Goal: Task Accomplishment & Management: Complete application form

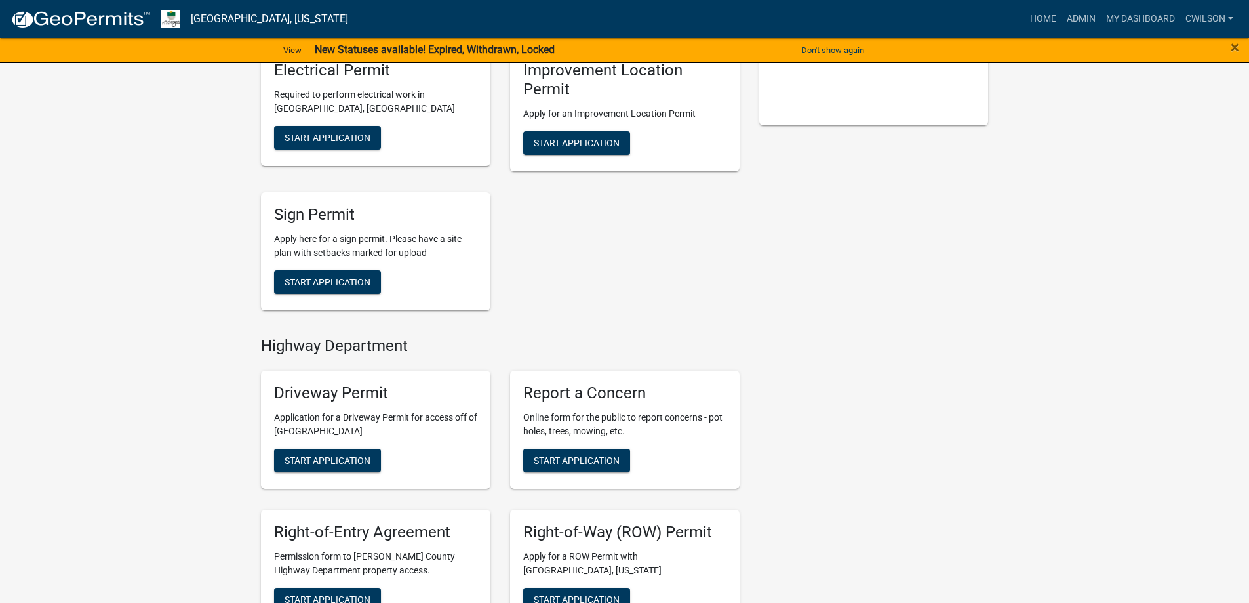
scroll to position [393, 0]
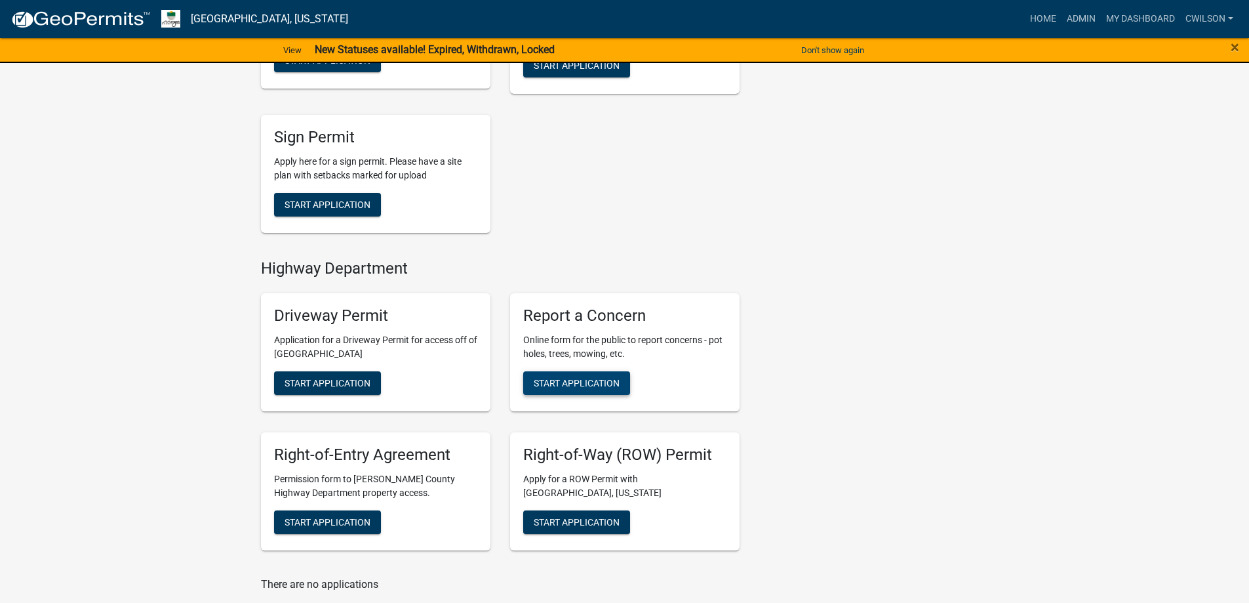
click at [611, 385] on span "Start Application" at bounding box center [577, 383] width 86 height 10
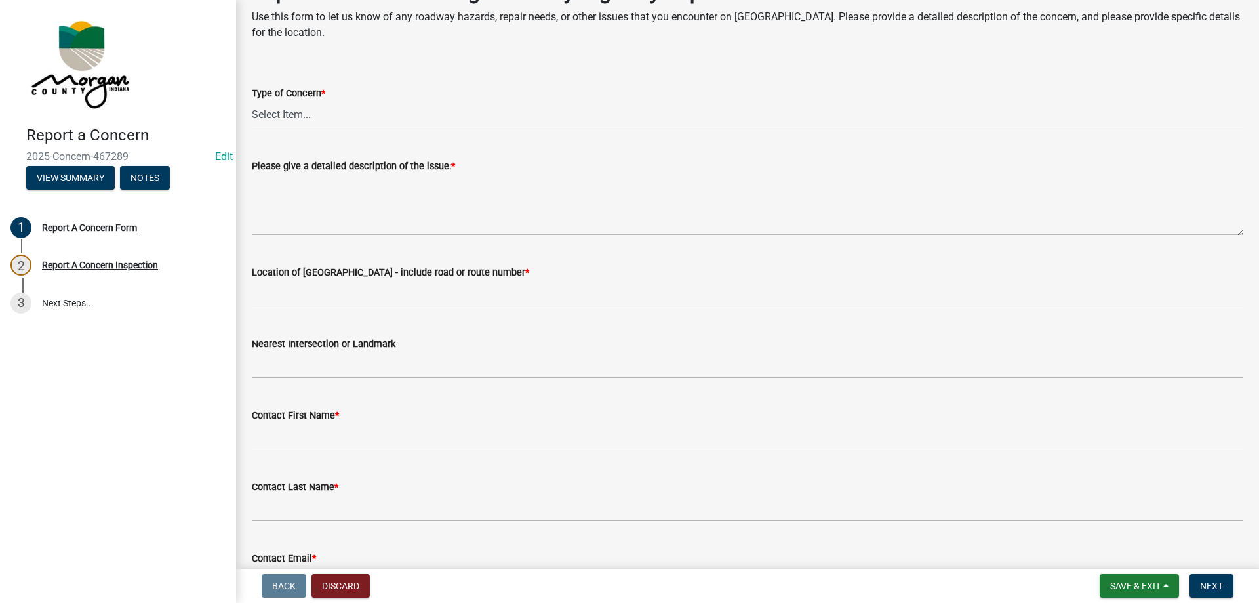
scroll to position [131, 0]
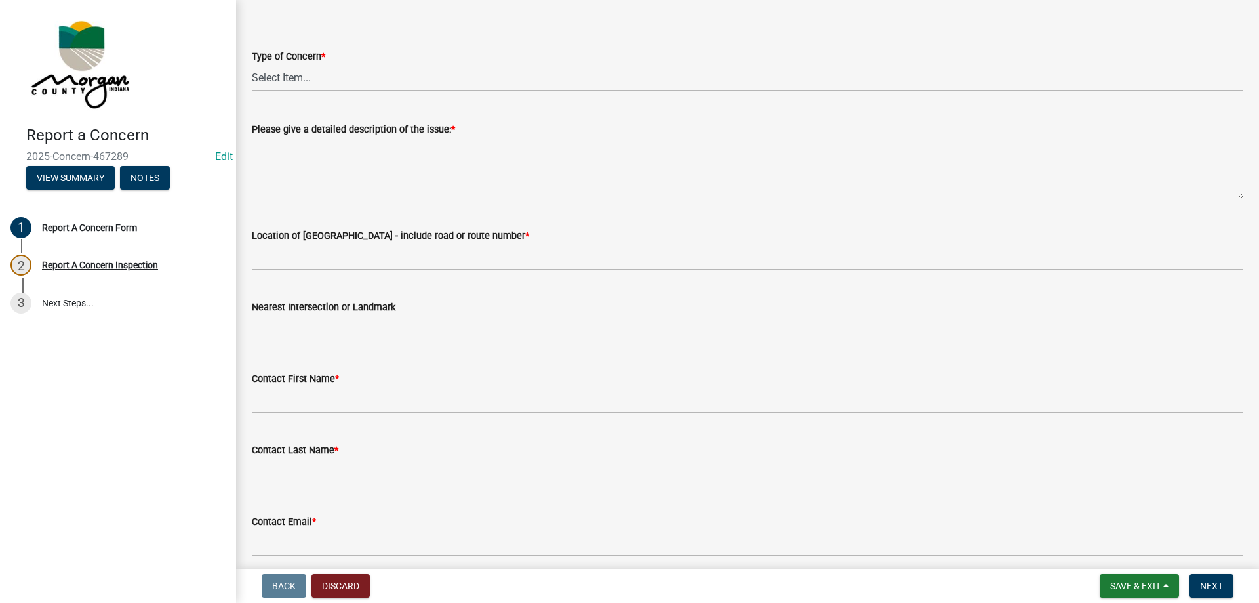
click at [270, 73] on select "Select Item... Pot Hole Patching Ditch Tree Sign Mowing Culvert Other" at bounding box center [748, 77] width 992 height 27
click at [252, 64] on select "Select Item... Pot Hole Patching Ditch Tree Sign Mowing Culvert Other" at bounding box center [748, 77] width 992 height 27
select select "3582e9dc-d8cd-4526-a2d9-157cc62522fd"
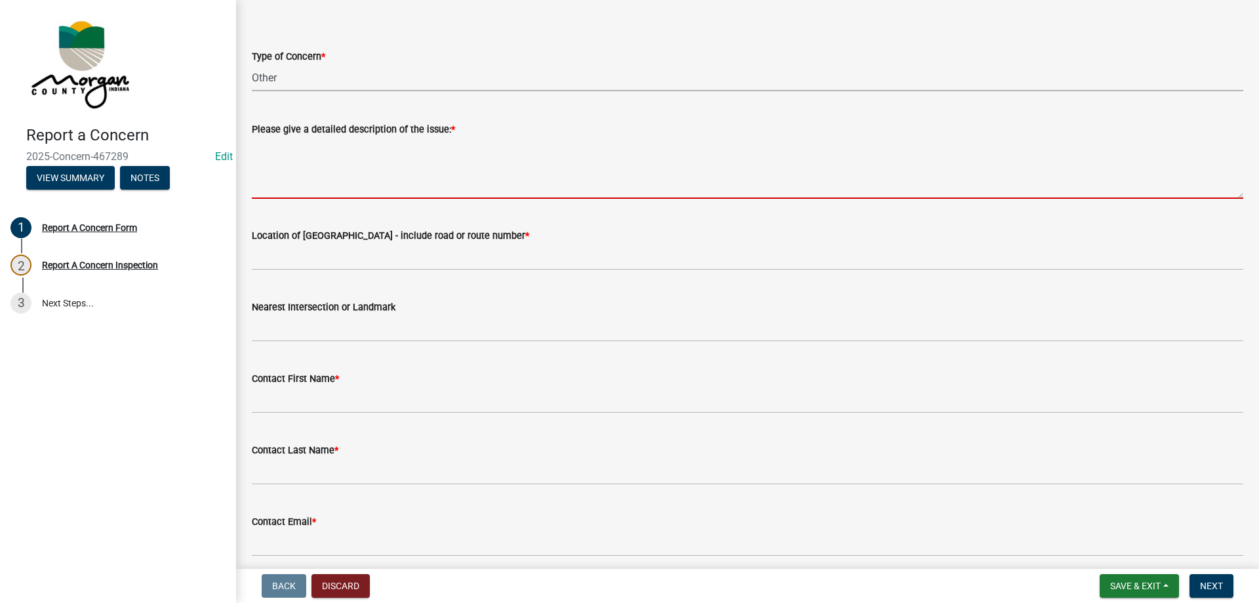
click at [319, 166] on textarea "Please give a detailed description of the issue: *" at bounding box center [748, 168] width 992 height 62
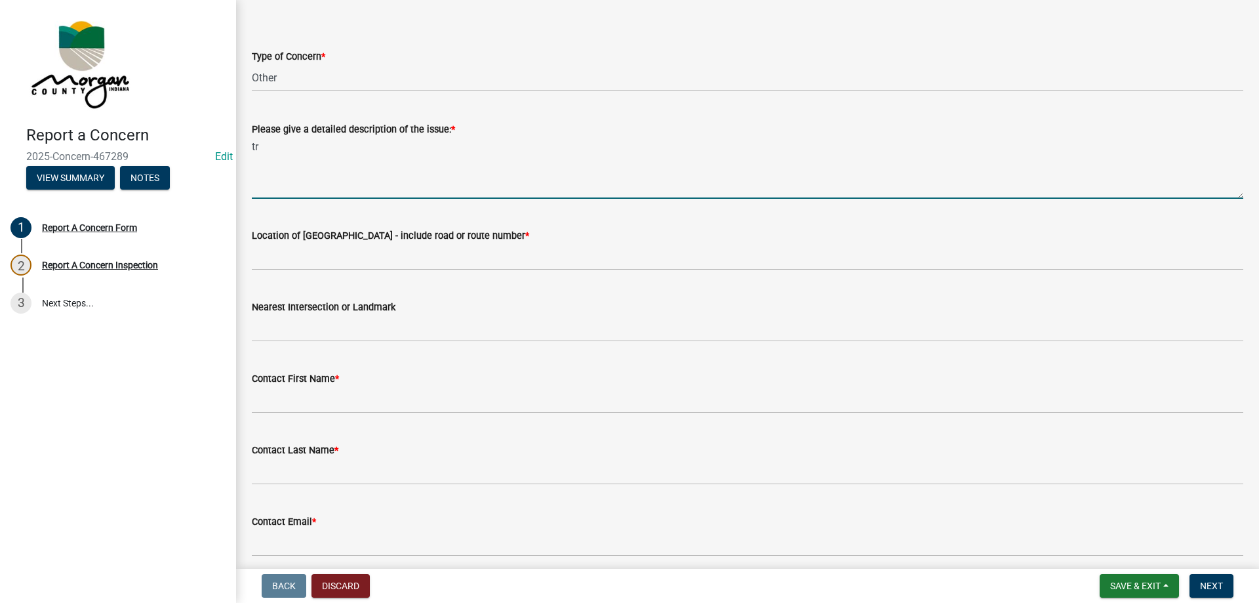
type textarea "t"
type textarea "Large tree limb hanging just north of 4421 Templin Rd"
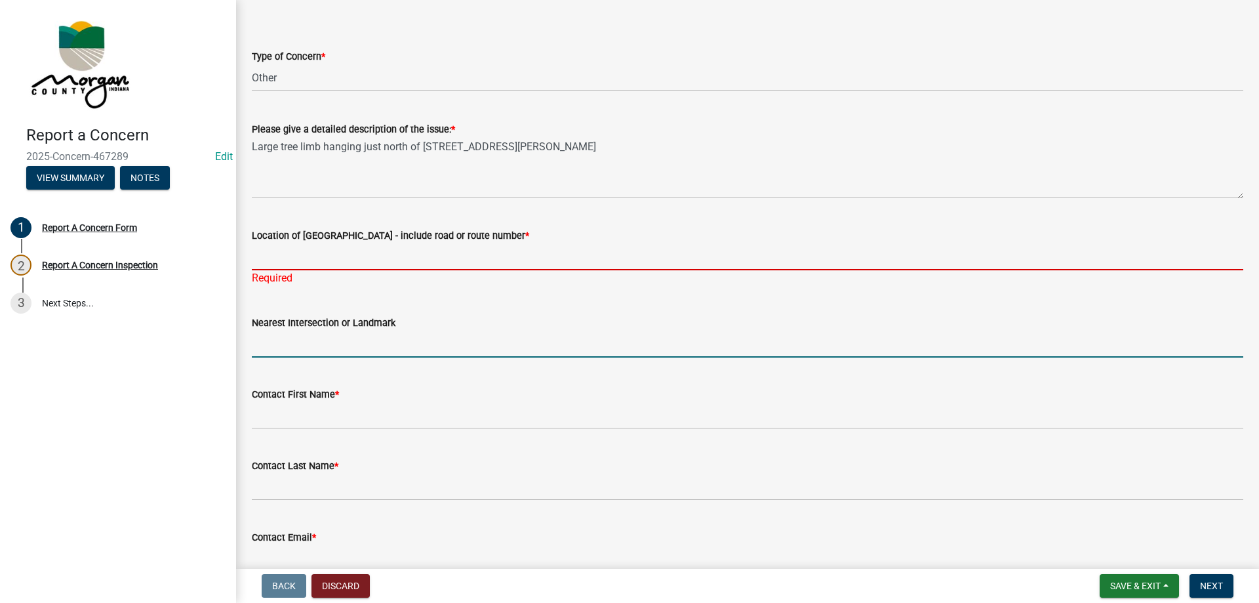
click at [460, 251] on input "Location of Concern - include road or route number *" at bounding box center [748, 256] width 992 height 27
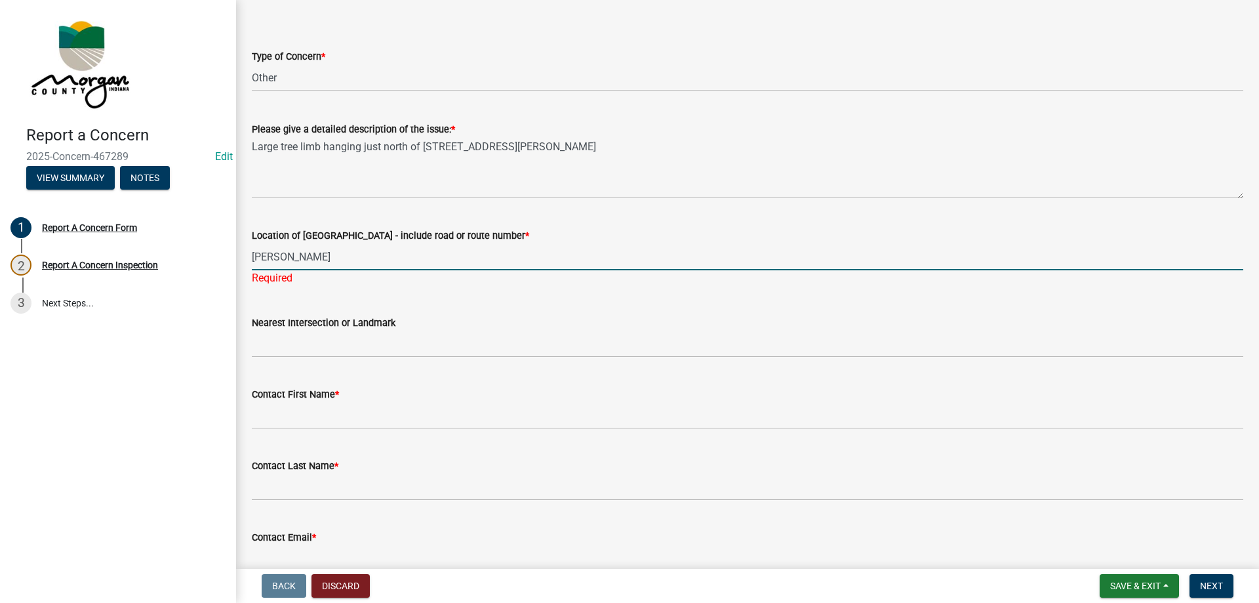
type input "Templin Rd"
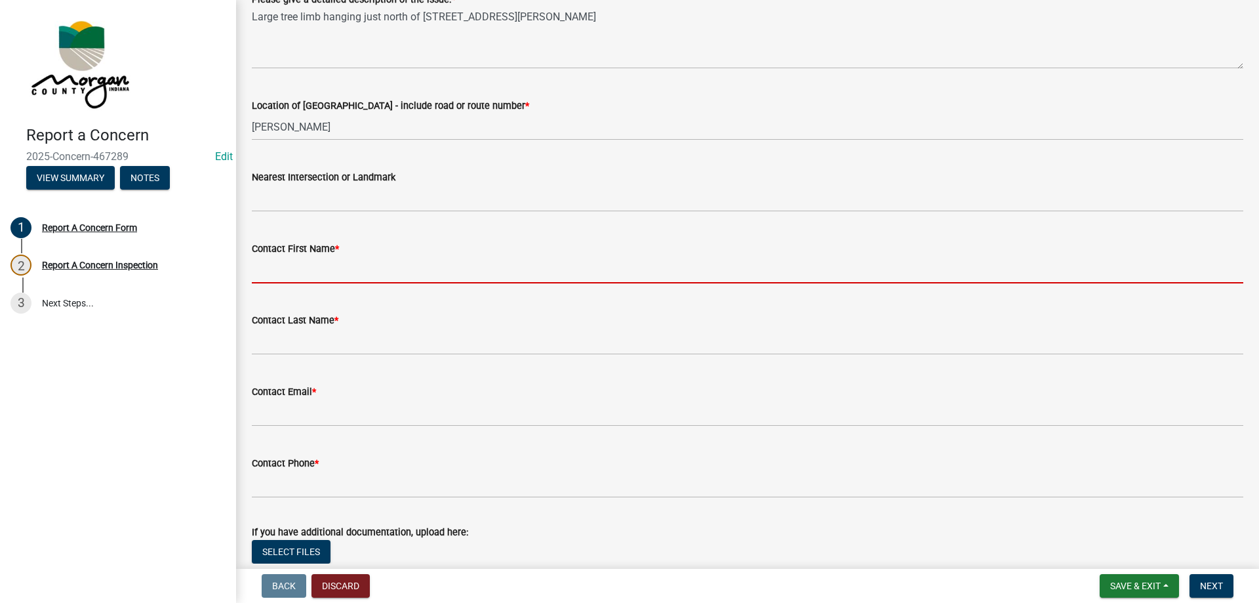
scroll to position [262, 0]
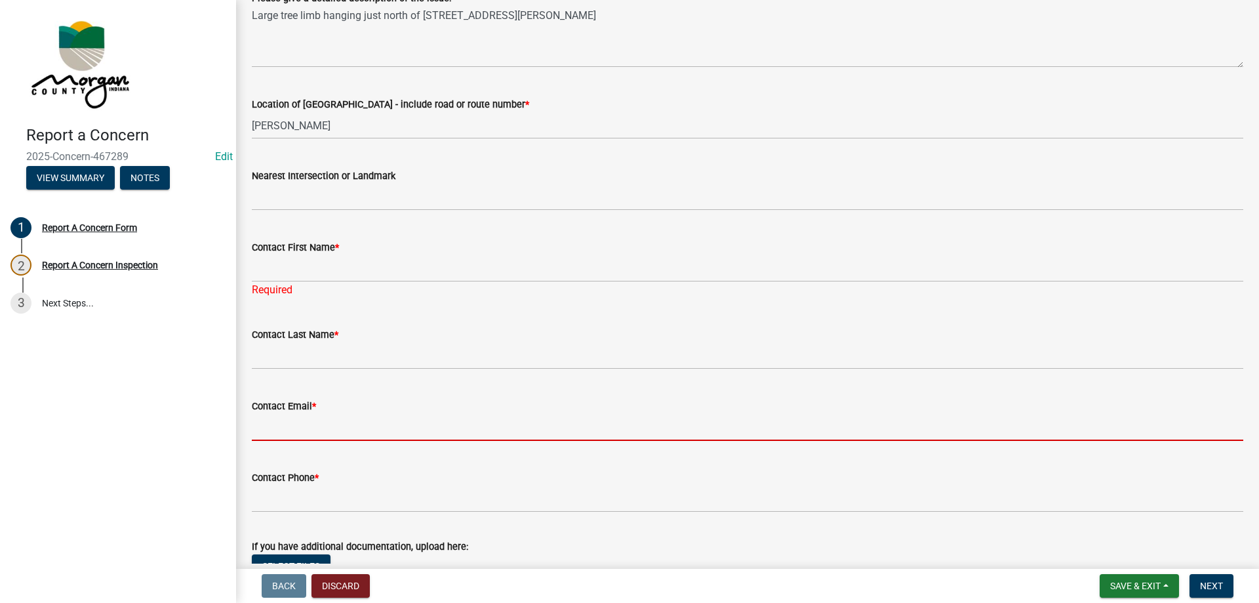
click at [355, 402] on form "Contact Email *" at bounding box center [748, 419] width 992 height 43
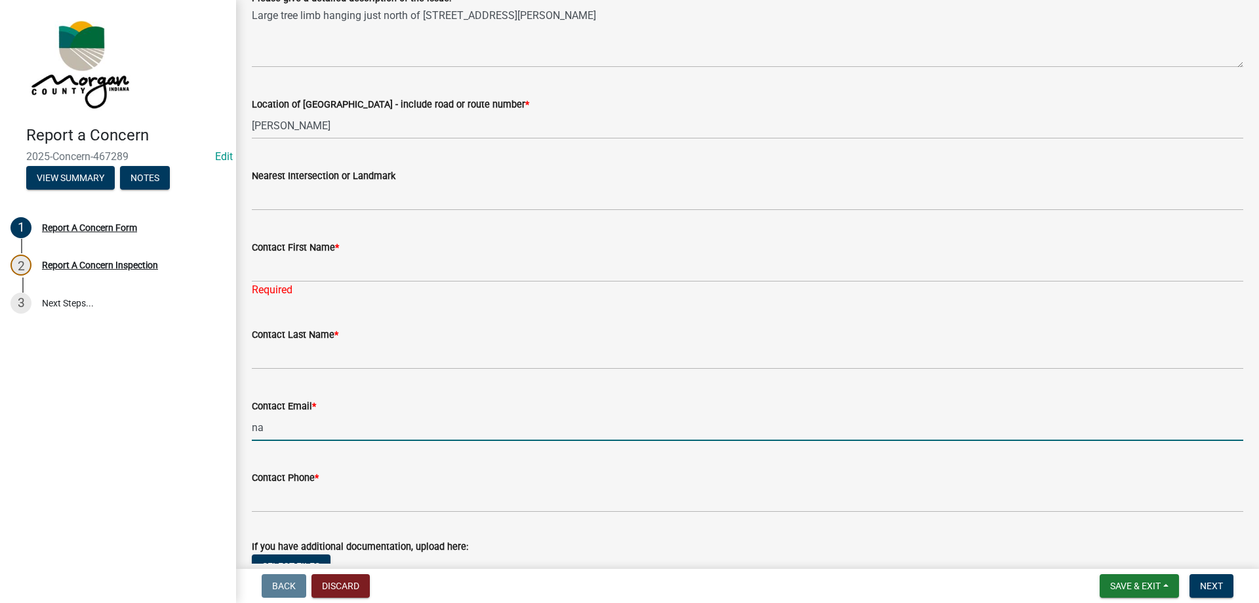
type input "na@na.na"
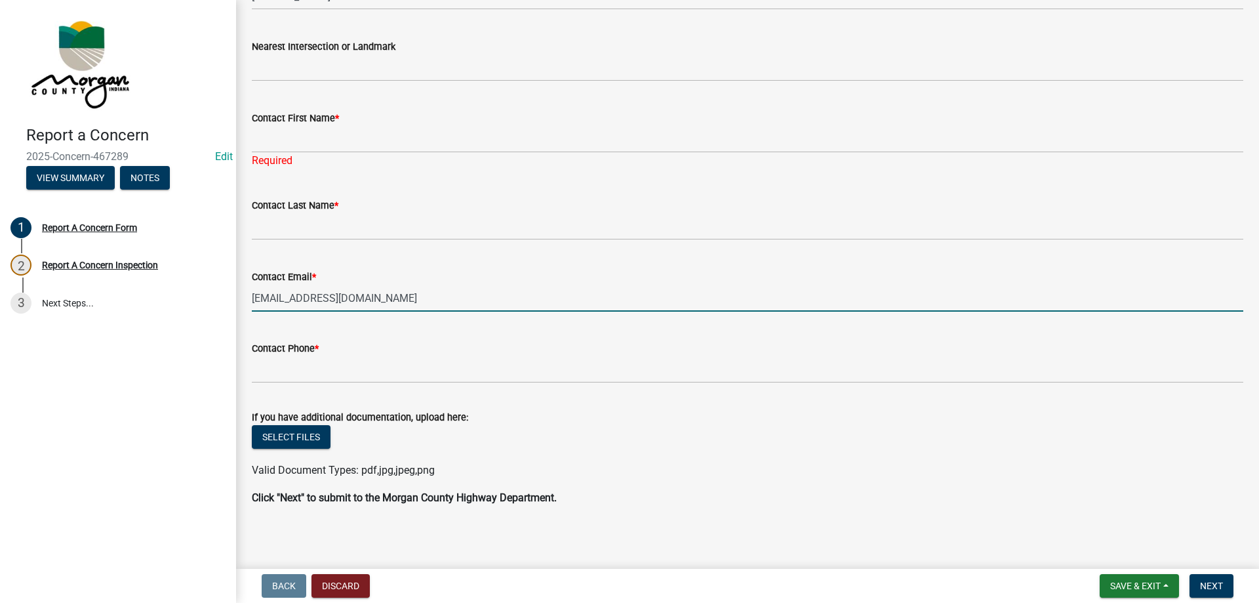
scroll to position [395, 0]
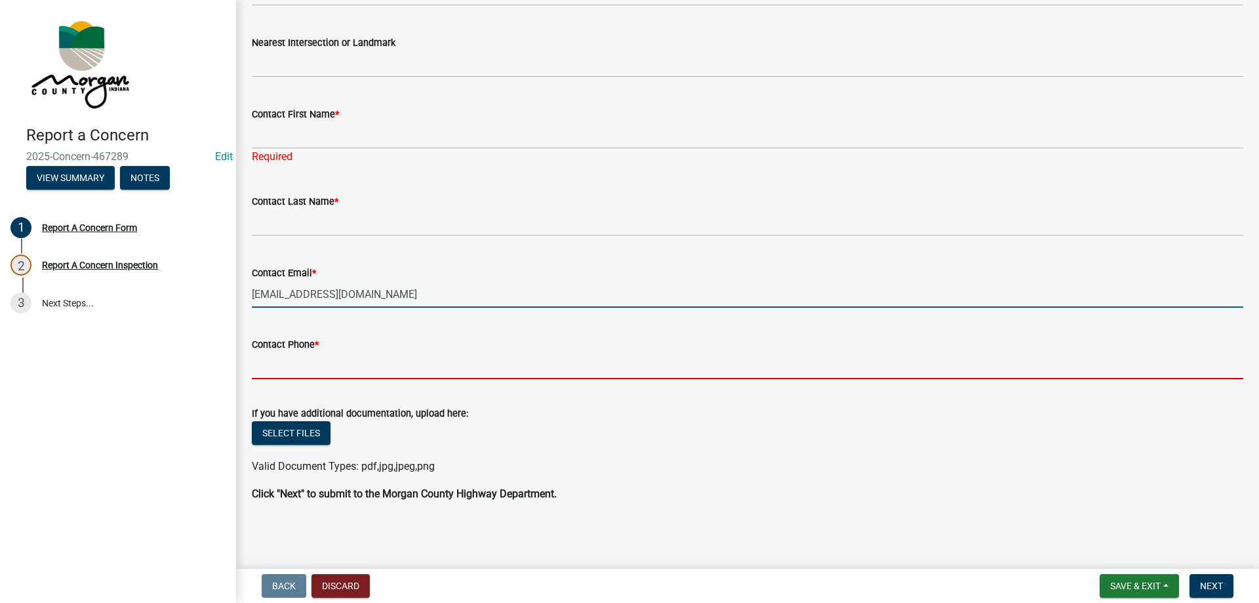
click at [319, 367] on input "Contact Phone *" at bounding box center [748, 365] width 992 height 27
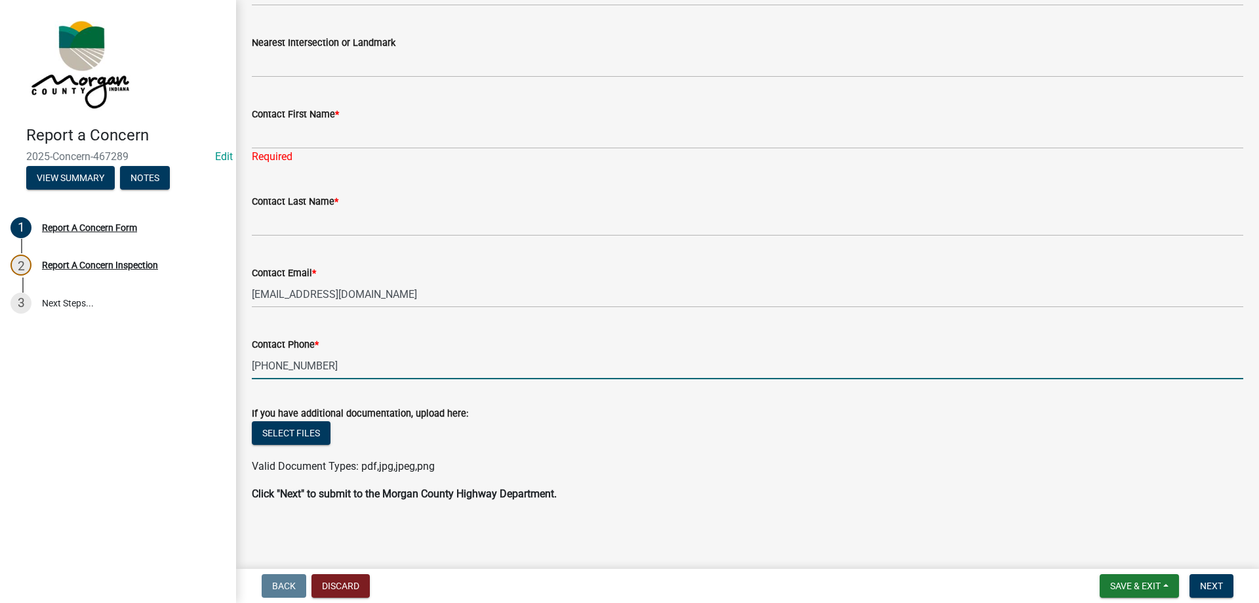
type input "317-431-2622"
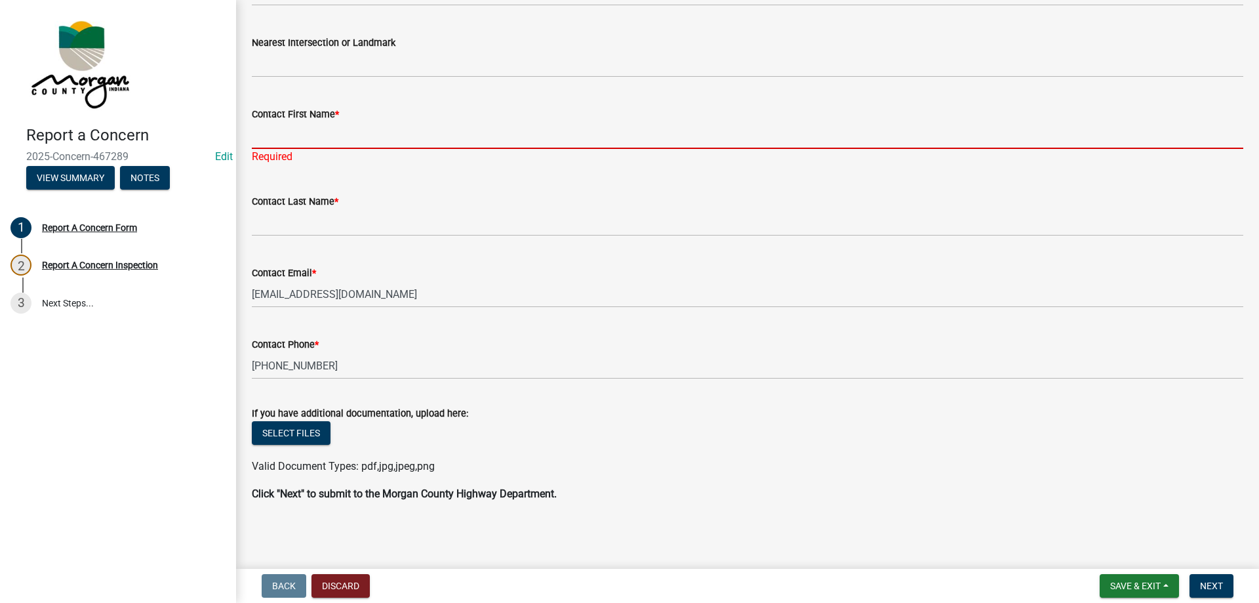
click at [332, 140] on input "Contact First Name *" at bounding box center [748, 135] width 992 height 27
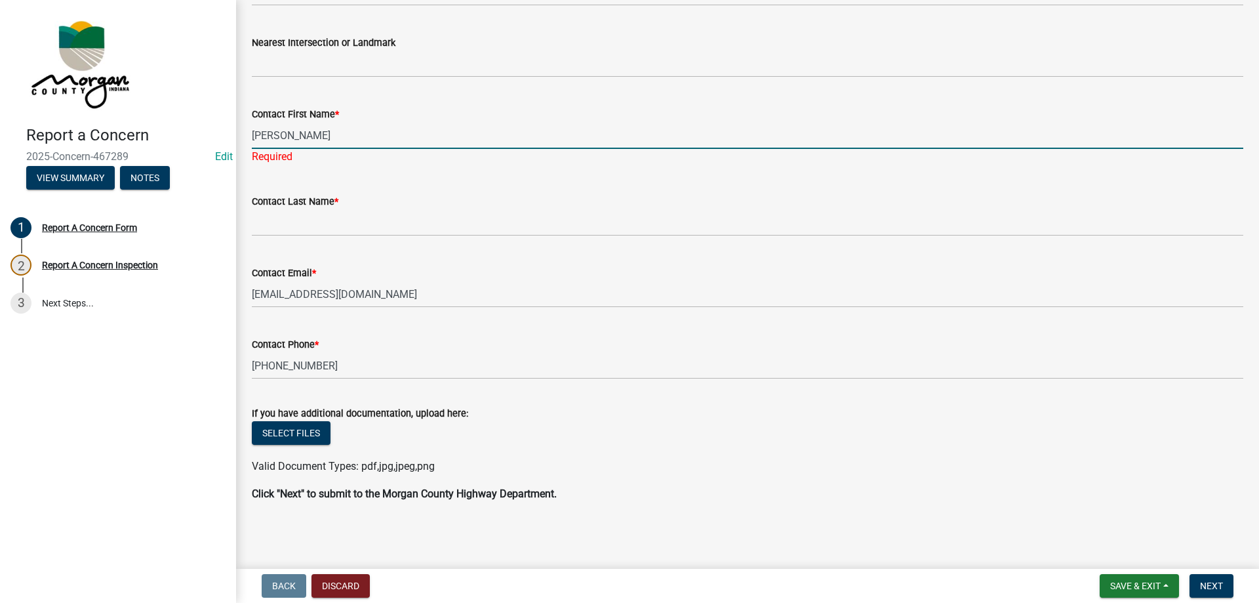
type input "Toni"
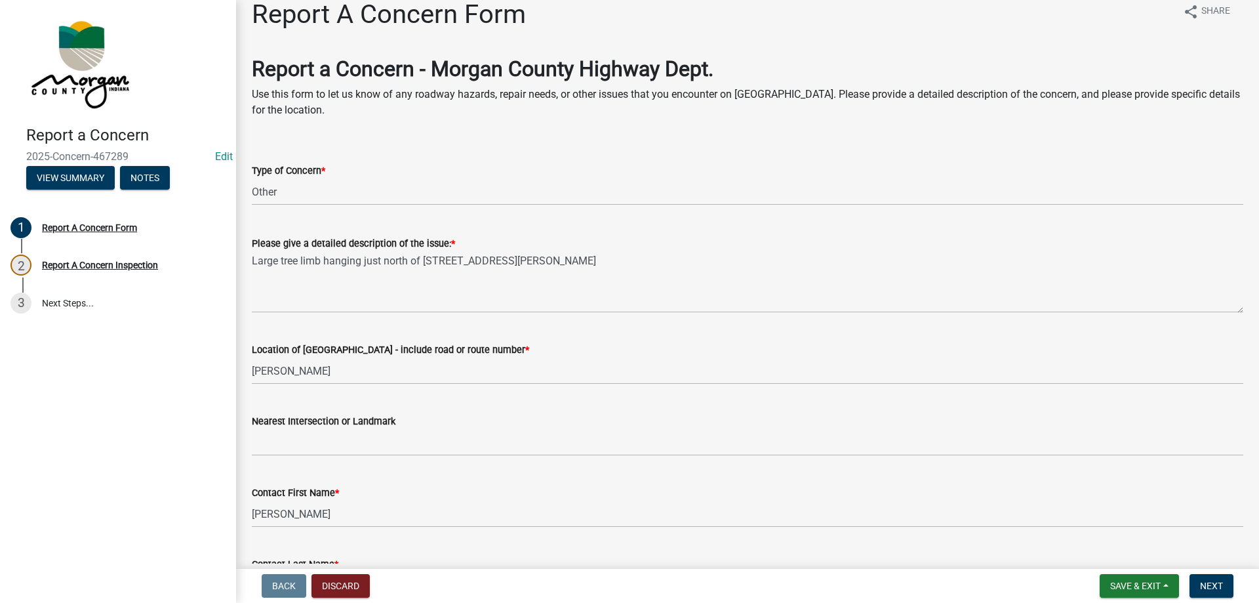
scroll to position [0, 0]
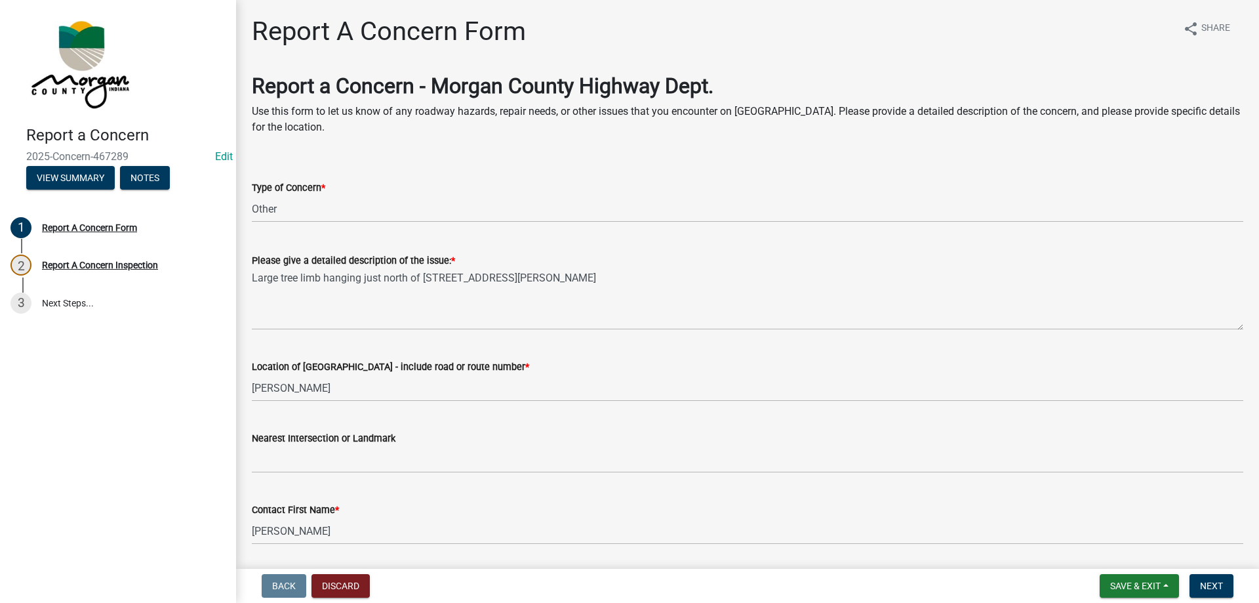
type input "Hurm"
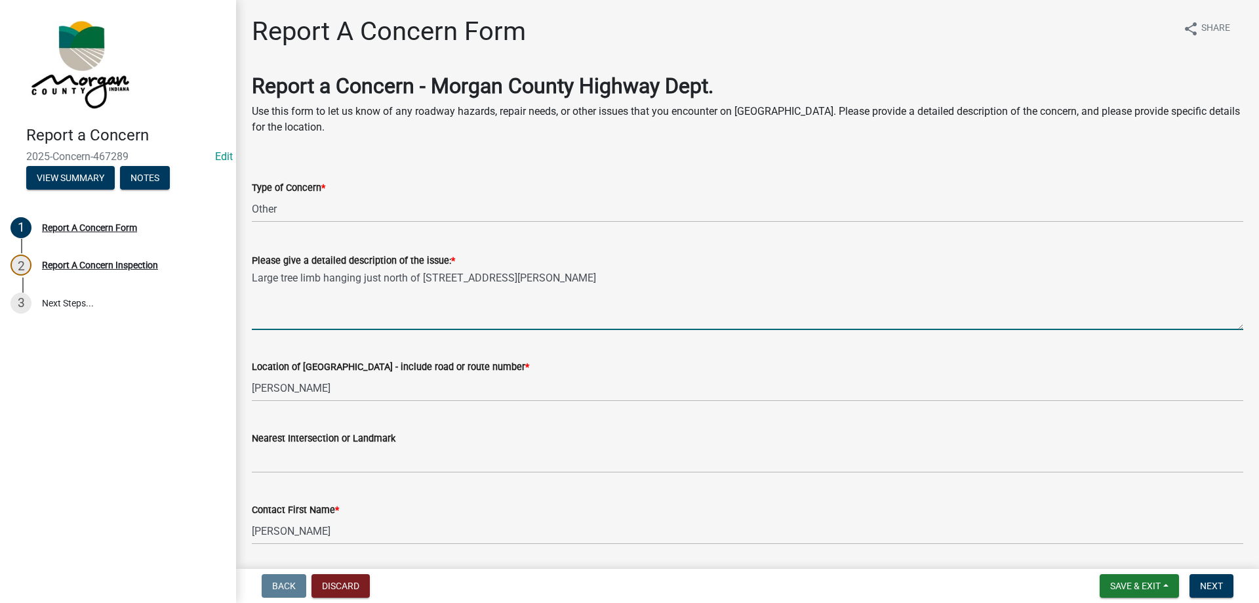
click at [584, 285] on textarea "Large tree limb hanging just north of 4421 Templin Rd" at bounding box center [748, 299] width 992 height 62
click at [583, 285] on textarea "Large tree limb hanging just north of 4421 Templin Rd" at bounding box center [748, 299] width 992 height 62
click at [524, 277] on textarea "Large tree limb hanging just north of 4421 Templin Rd" at bounding box center [748, 299] width 992 height 62
click at [377, 169] on form "Type of Concern * Select Item... Pot Hole Patching Ditch Tree Sign Mowing Culve…" at bounding box center [748, 193] width 992 height 58
click at [557, 285] on textarea "Large tree limb hanging just north of 4421 Templin Rd requed" at bounding box center [748, 299] width 992 height 62
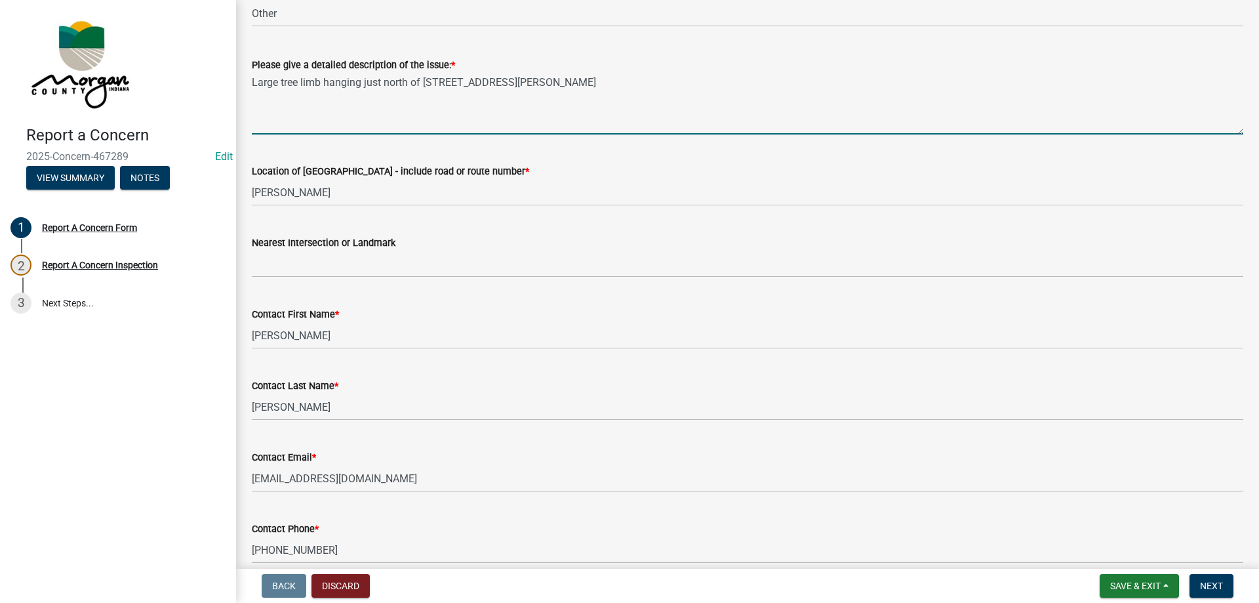
scroll to position [197, 0]
click at [447, 82] on textarea "Large tree limb hanging just north of 4421 Templin Rd requested call back" at bounding box center [748, 102] width 992 height 62
click at [639, 90] on textarea "Large tree limb hanging just north of 4421. Templin Rd requested call back" at bounding box center [748, 102] width 992 height 62
click at [453, 79] on textarea "Large tree limb hanging just north of 4421. Templin Rd requested call back" at bounding box center [748, 102] width 992 height 62
drag, startPoint x: 589, startPoint y: 82, endPoint x: 654, endPoint y: 75, distance: 65.9
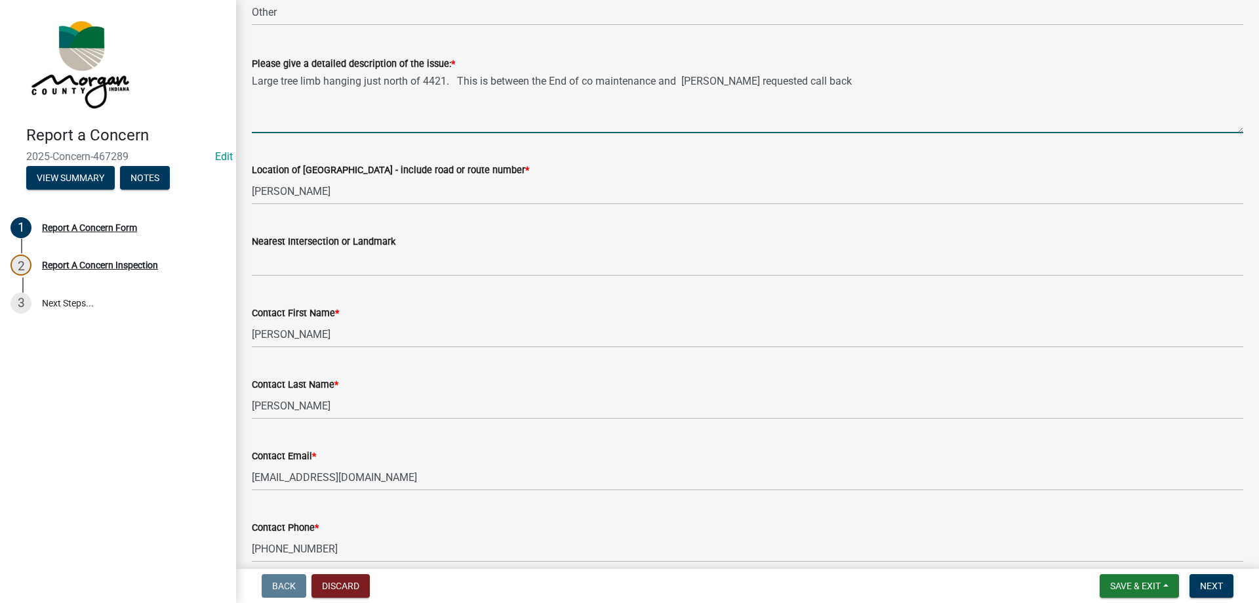
click at [592, 81] on textarea "Large tree limb hanging just north of 4421. This is between the End of co maint…" at bounding box center [748, 102] width 992 height 62
click at [735, 82] on textarea "Large tree limb hanging just north of 4421. This is between the End of Co Maint…" at bounding box center [748, 102] width 992 height 62
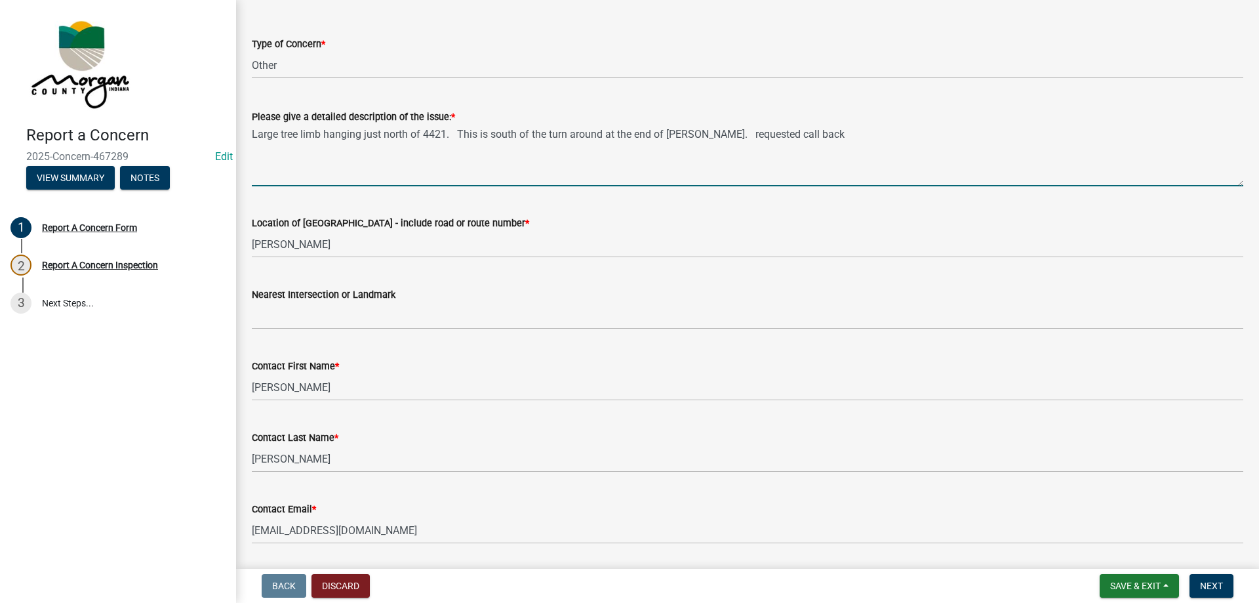
scroll to position [131, 0]
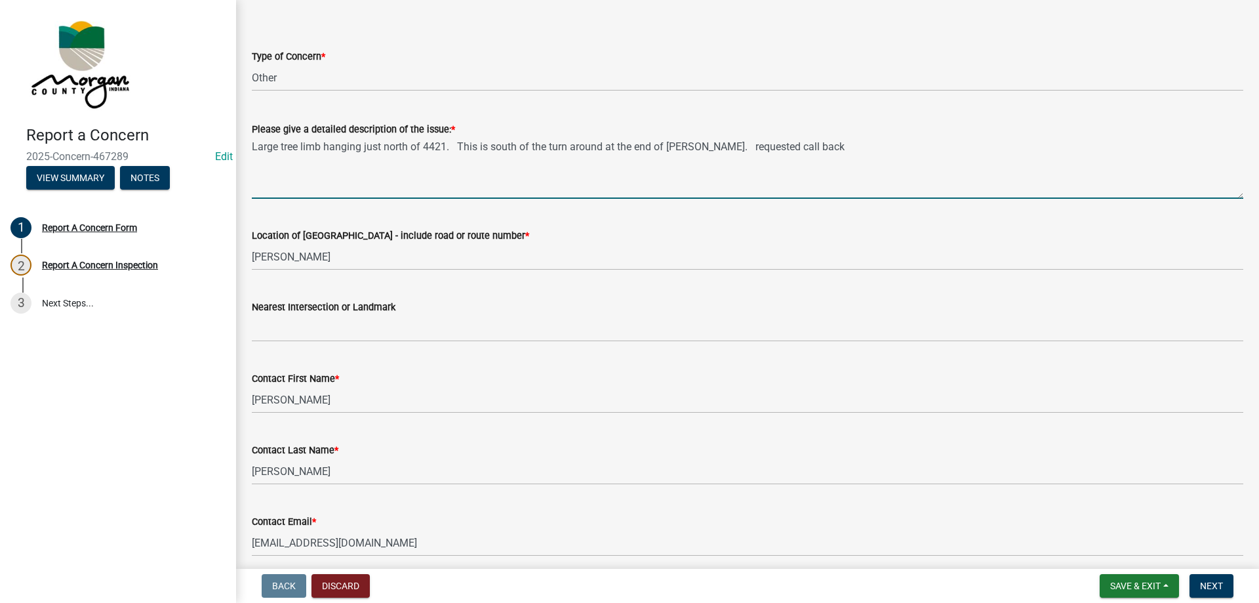
click at [779, 146] on textarea "Large tree limb hanging just north of 4421. This is south of the turn around at…" at bounding box center [748, 168] width 992 height 62
type textarea "Large tree limb hanging just north of 4421. This is south of the turn around at…"
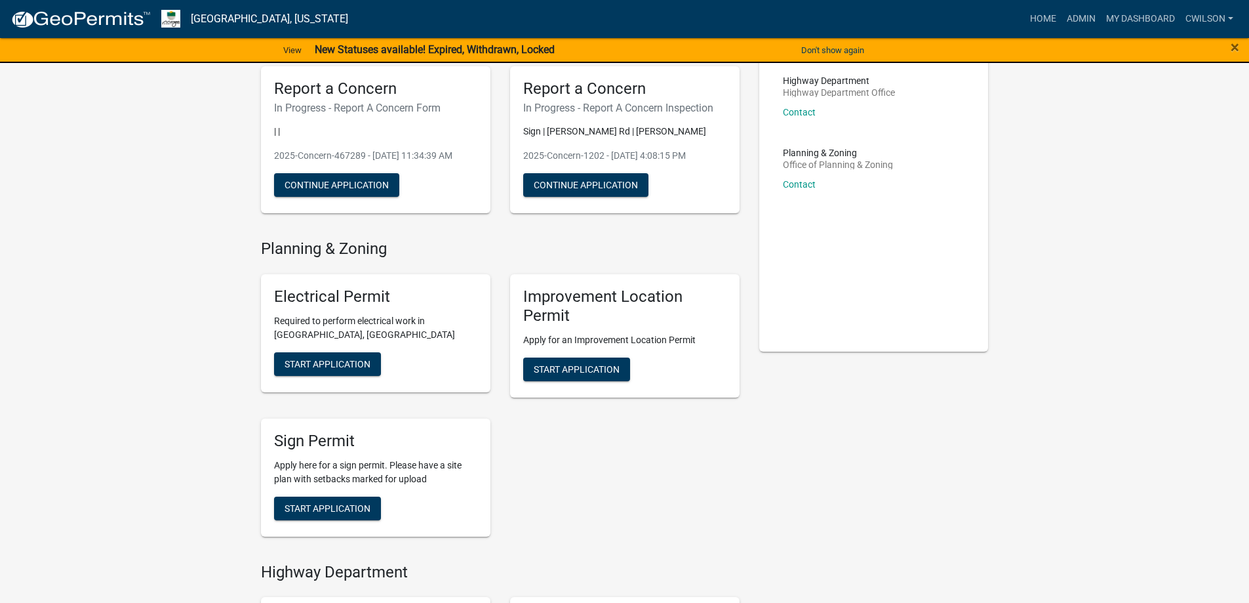
scroll to position [262, 0]
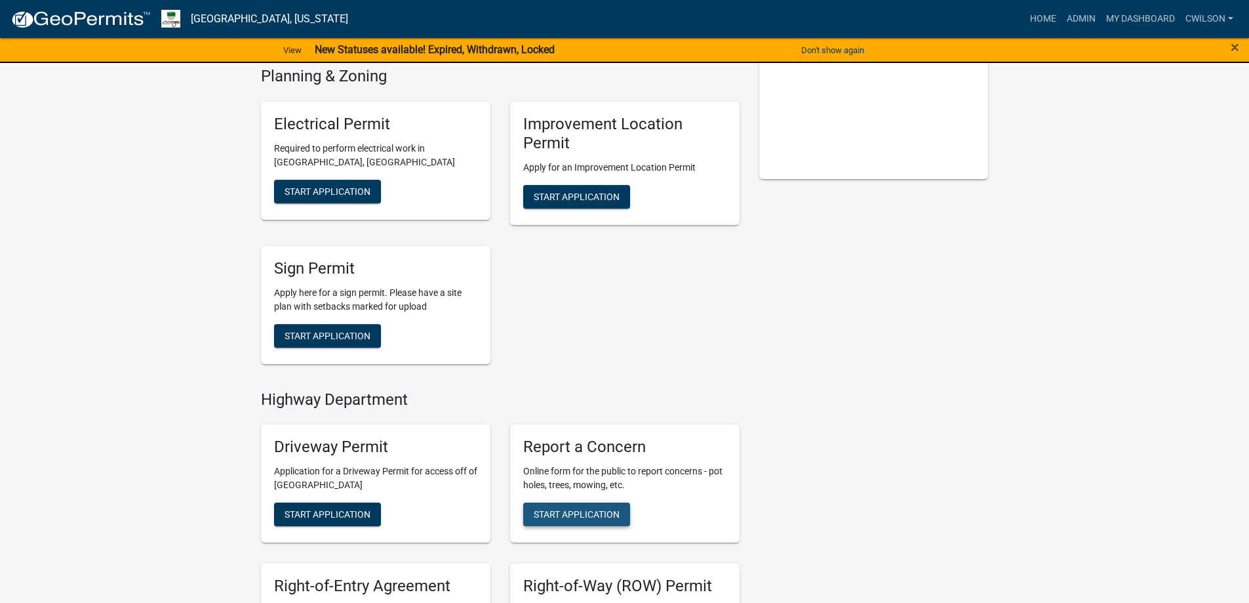
click at [582, 519] on span "Start Application" at bounding box center [577, 514] width 86 height 10
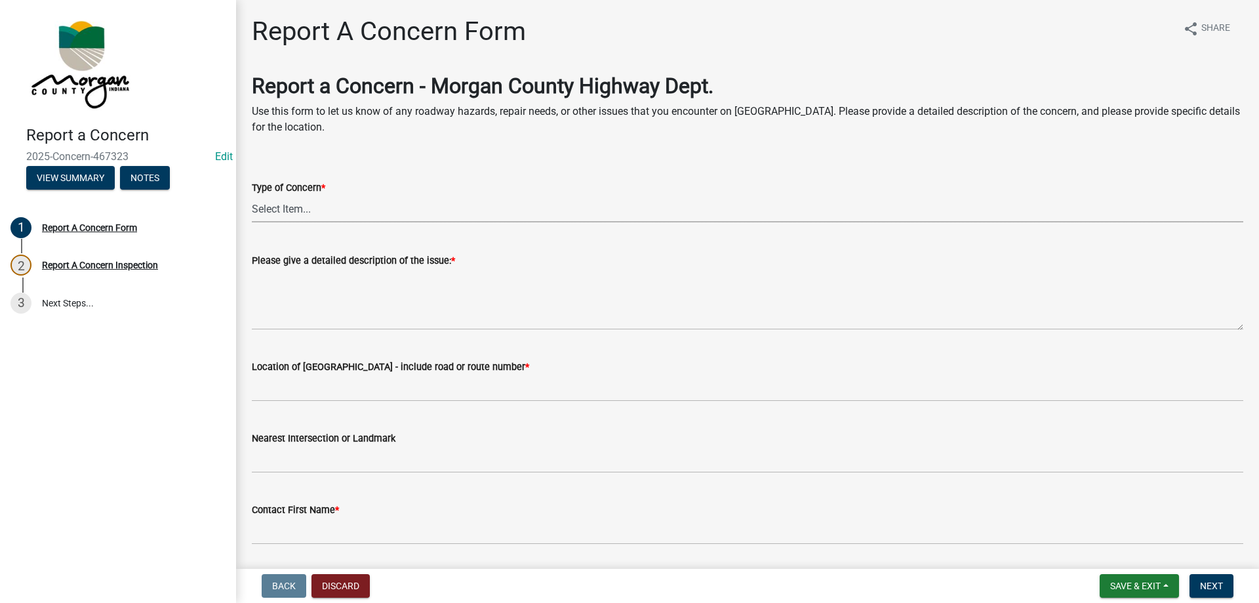
click at [340, 211] on select "Select Item... Pot Hole Patching Ditch Tree Sign Mowing Culvert Other" at bounding box center [748, 208] width 992 height 27
click at [252, 195] on select "Select Item... Pot Hole Patching Ditch Tree Sign Mowing Culvert Other" at bounding box center [748, 208] width 992 height 27
select select "031fa570-cf9b-4947-8973-1cb5d50c3df7"
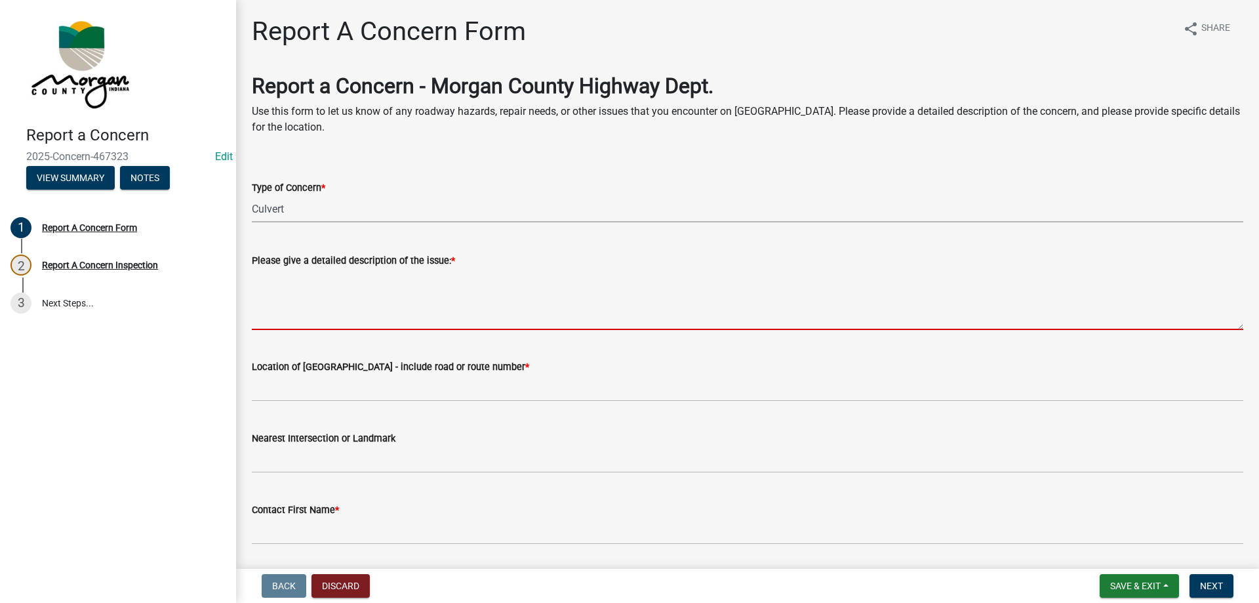
click at [339, 283] on textarea "Please give a detailed description of the issue: *" at bounding box center [748, 299] width 992 height 62
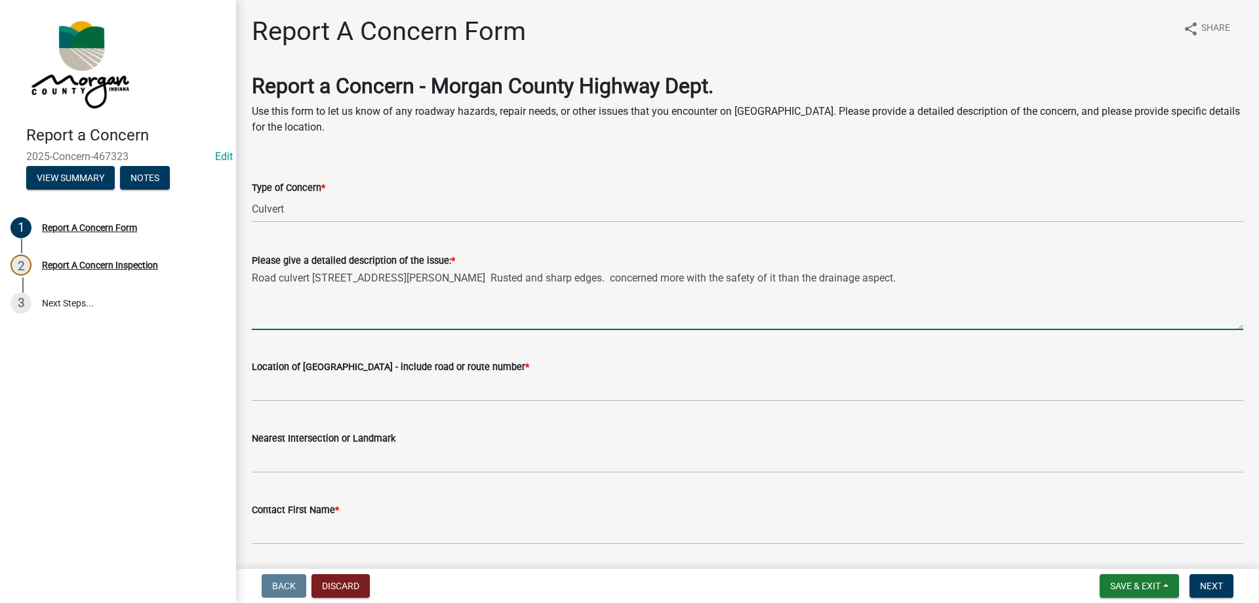
type textarea "Road culvert 1875 Oliver Ct. Rusted and sharp edges. concerned more with the sa…"
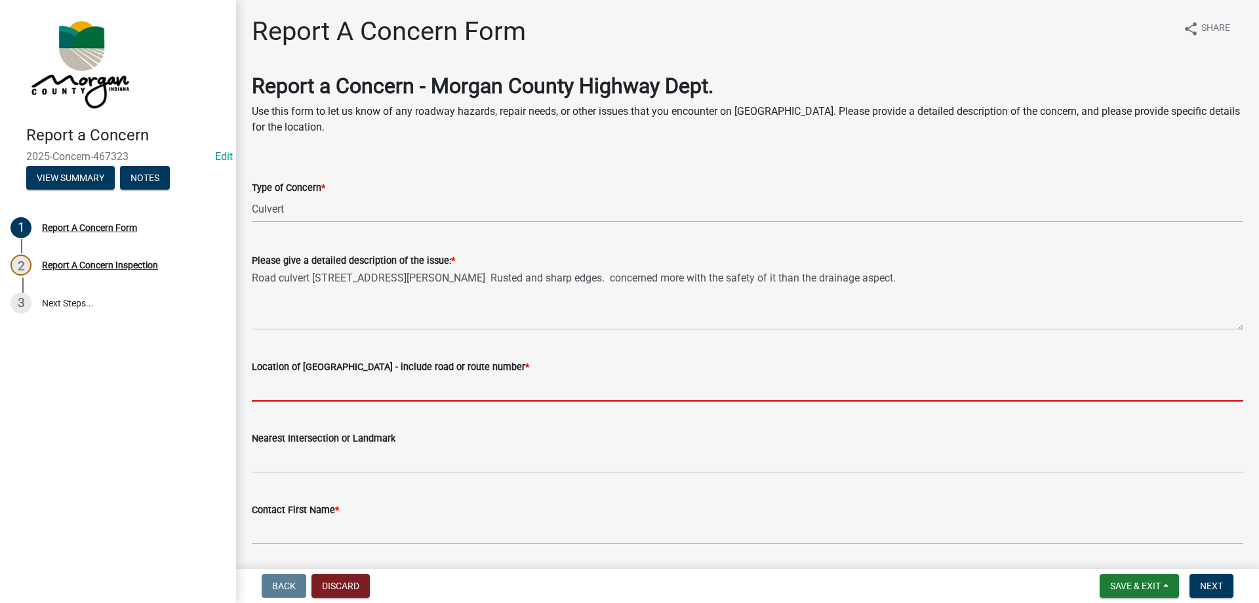
click at [300, 380] on input "Location of Concern - include road or route number *" at bounding box center [748, 387] width 992 height 27
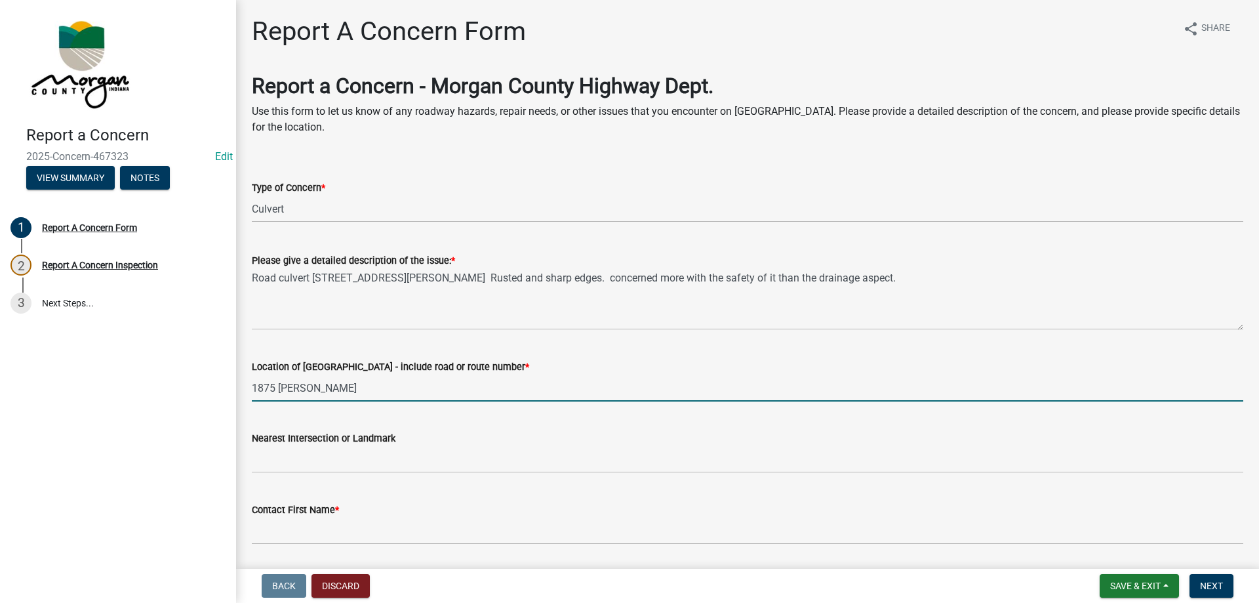
type input "1875 Oliver Ct"
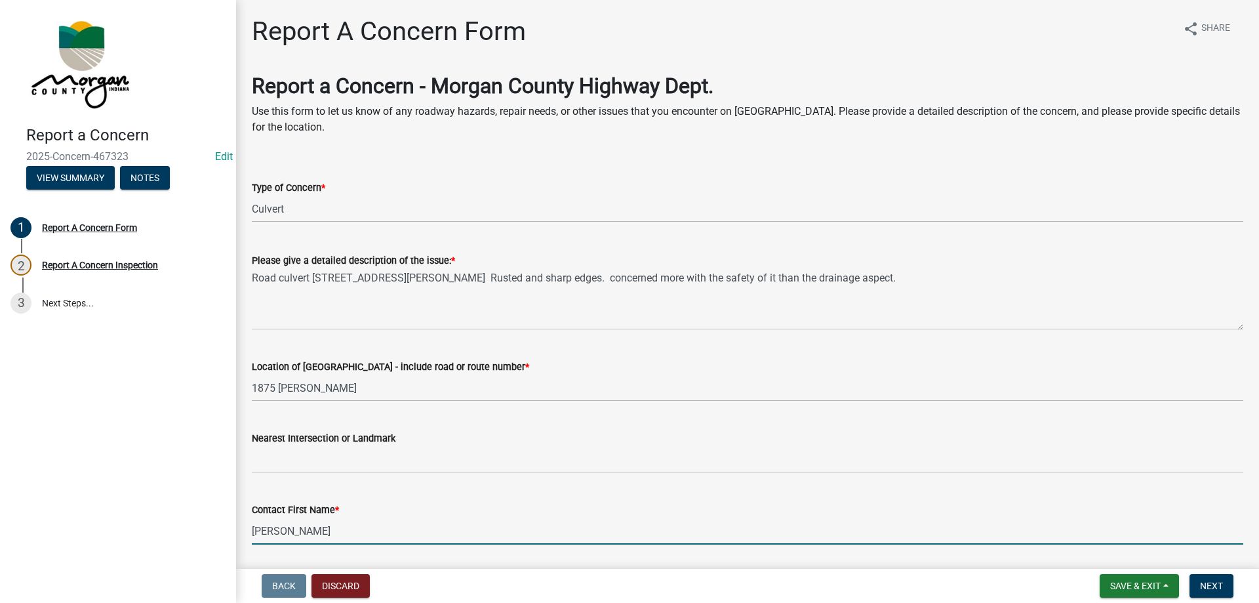
type input "Jeff"
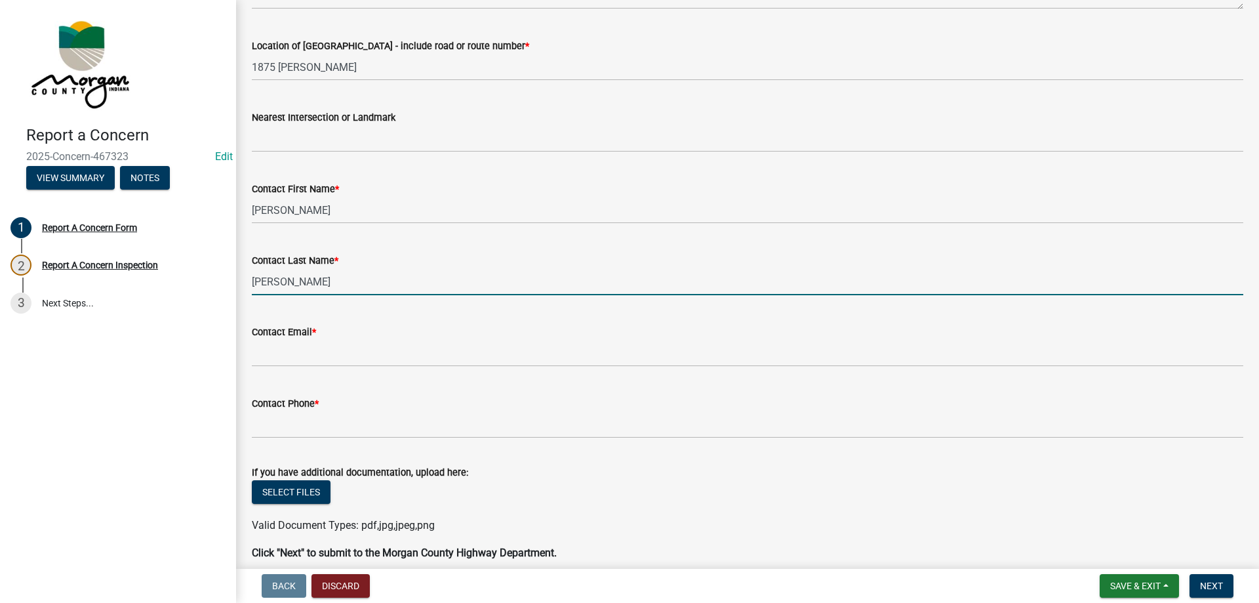
type input "Cratty"
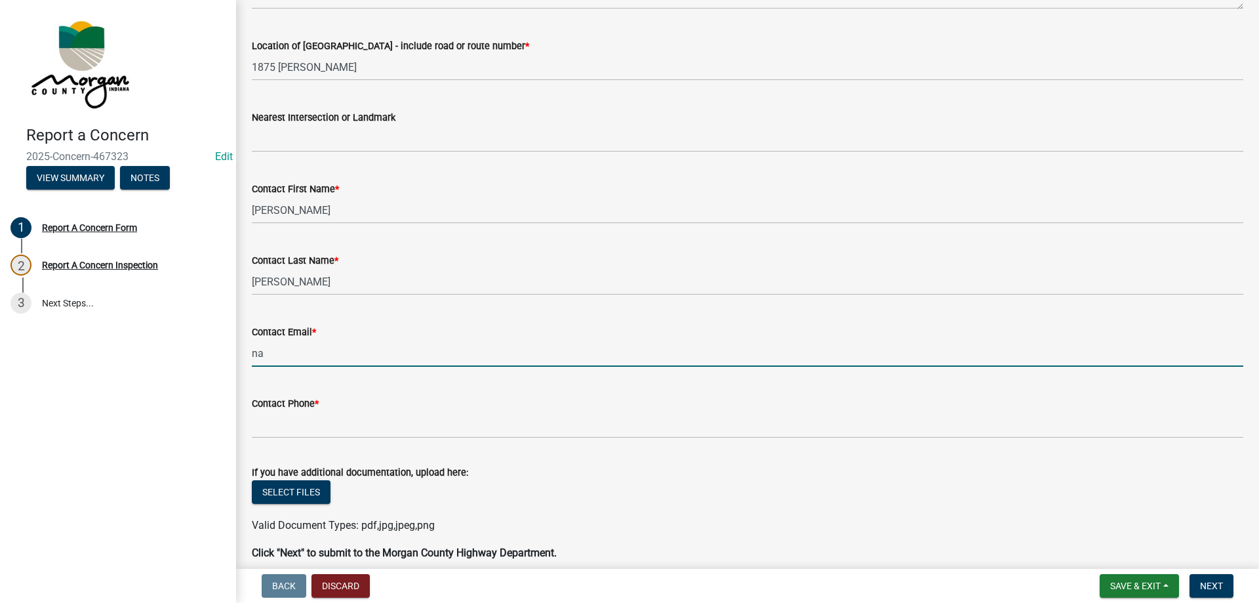
type input "na@na.na"
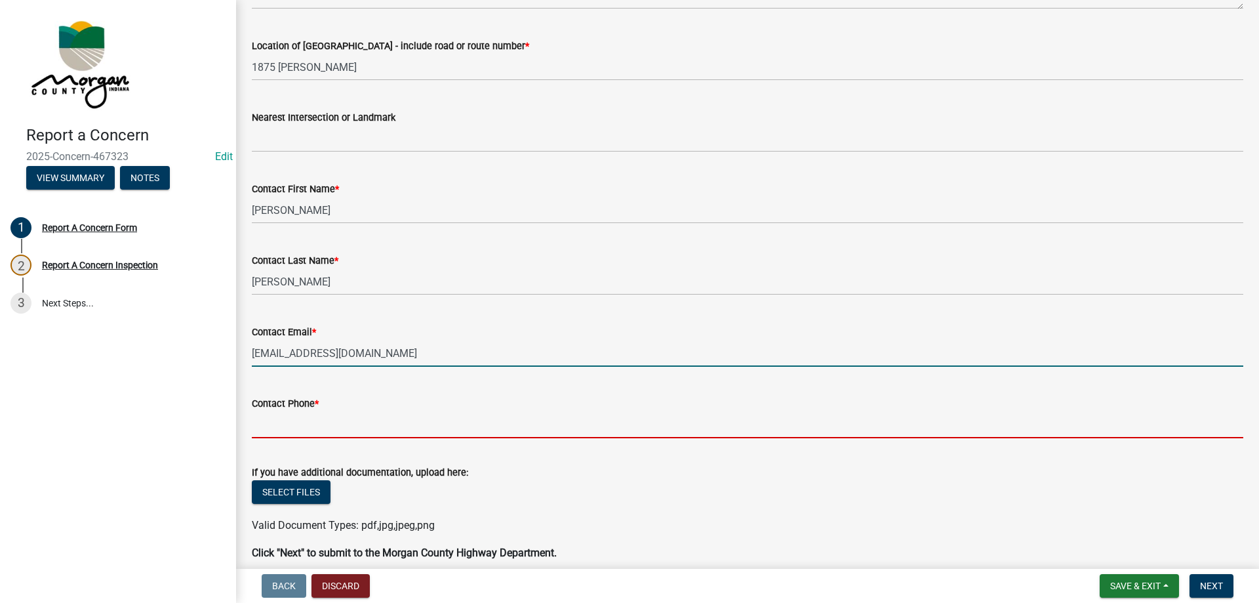
click at [309, 430] on input "Contact Phone *" at bounding box center [748, 424] width 992 height 27
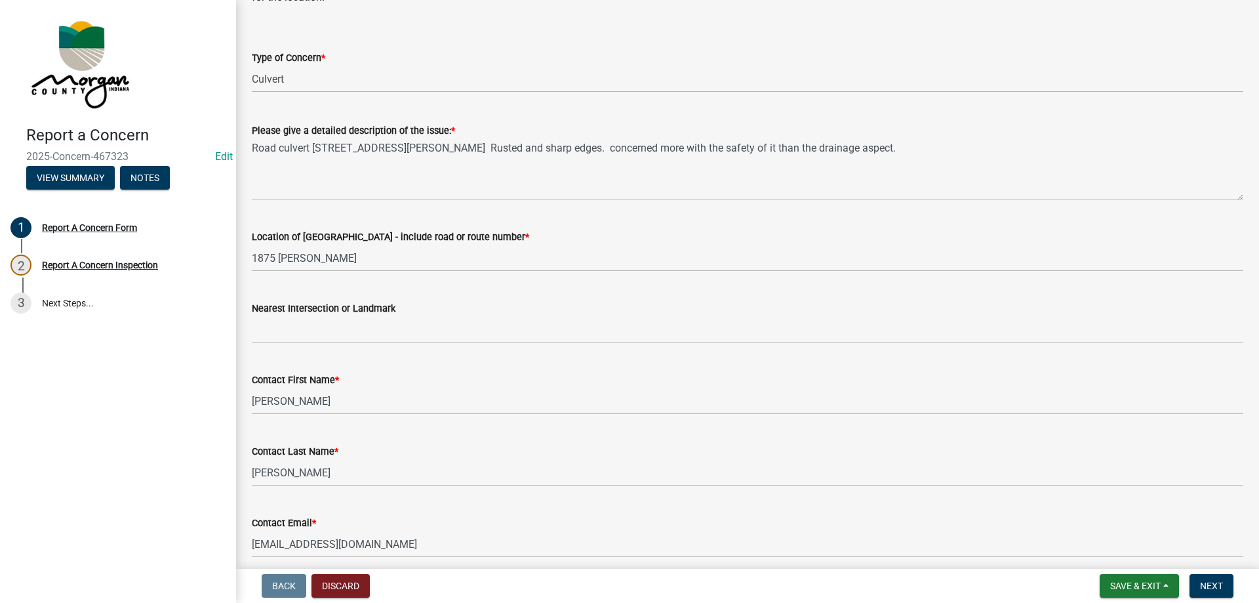
scroll to position [0, 0]
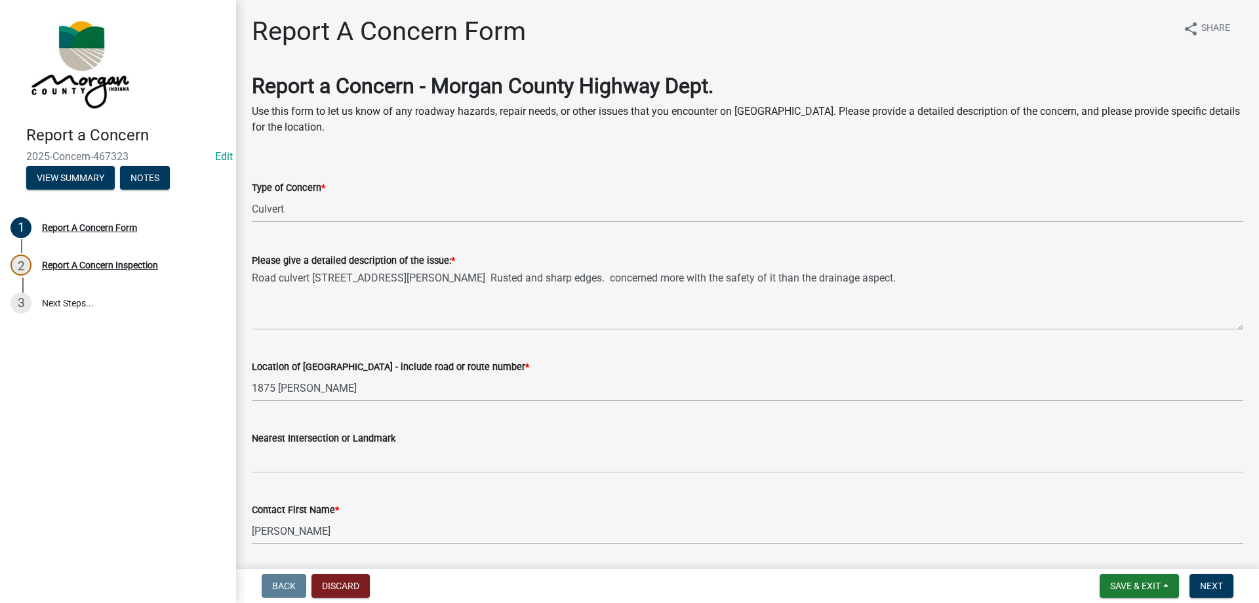
type input "317-749-1731"
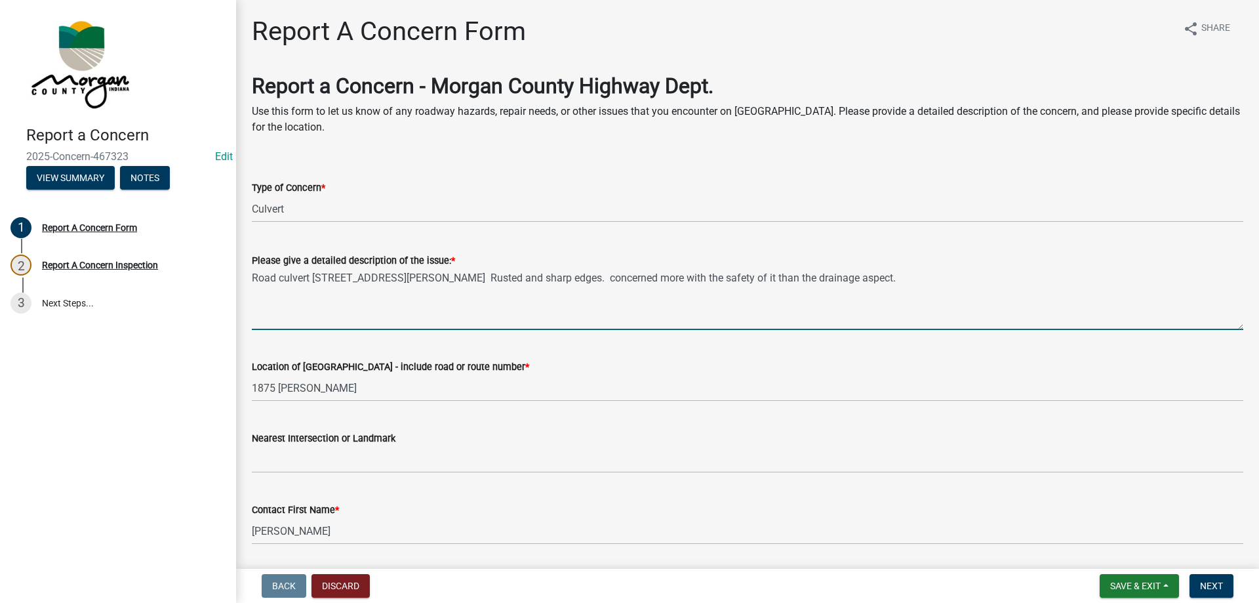
click at [822, 275] on textarea "Road culvert 1875 Oliver Ct. Rusted and sharp edges. concerned more with the sa…" at bounding box center [748, 299] width 992 height 62
drag, startPoint x: 510, startPoint y: 279, endPoint x: 550, endPoint y: 270, distance: 40.4
click at [514, 277] on textarea "Road culvert 1875 Oliver Ct. Rusted and sharp edges. concerned more with the sa…" at bounding box center [748, 299] width 992 height 62
click at [829, 271] on textarea "Road culvert 1875 Oliver Ct. Rusted and sharp edges. Concerned more with the sa…" at bounding box center [748, 299] width 992 height 62
drag, startPoint x: 253, startPoint y: 277, endPoint x: 397, endPoint y: 299, distance: 145.9
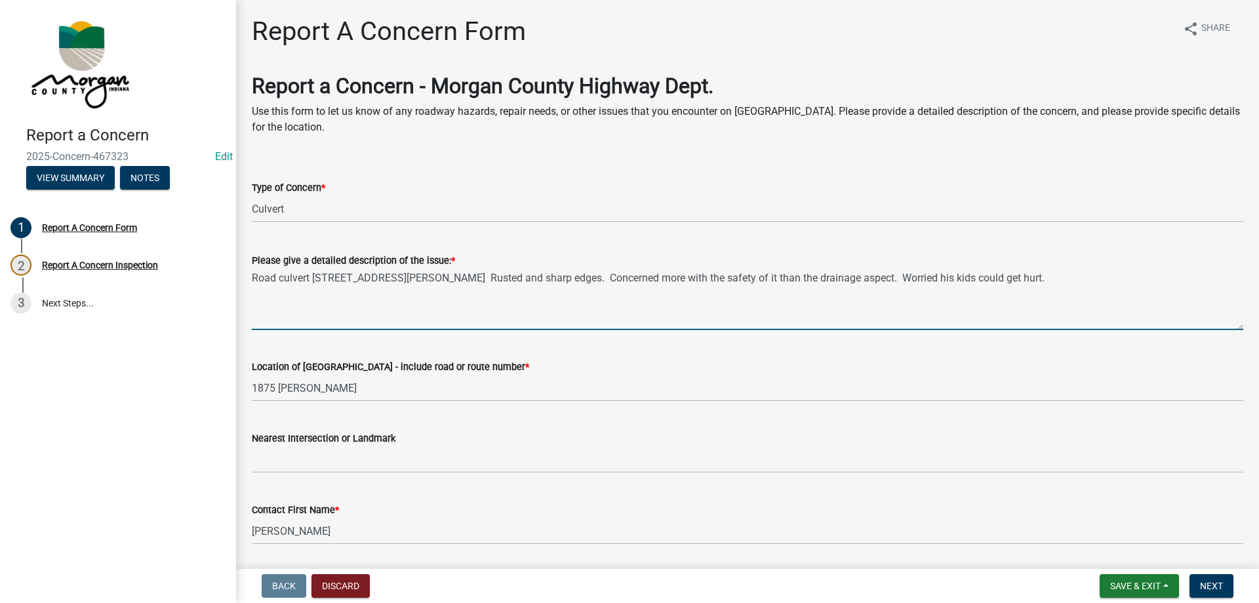
click at [486, 293] on textarea "Road culvert 1875 Oliver Ct. Rusted and sharp edges. Concerned more with the sa…" at bounding box center [748, 299] width 992 height 62
click at [318, 285] on textarea "Road culvert 1875 Oliver Ct. Rusted and sharp edges. Concerned more with the sa…" at bounding box center [748, 299] width 992 height 62
click at [319, 273] on textarea "Road culvert 1875 Oliver Ct. Rusted and sharp edges. Concerned more with the sa…" at bounding box center [748, 299] width 992 height 62
drag, startPoint x: 253, startPoint y: 280, endPoint x: 1258, endPoint y: 272, distance: 1005.3
click at [1258, 272] on main "Report A Concern Form share Share Report a Concern - Morgan County Highway Dept…" at bounding box center [747, 281] width 1023 height 563
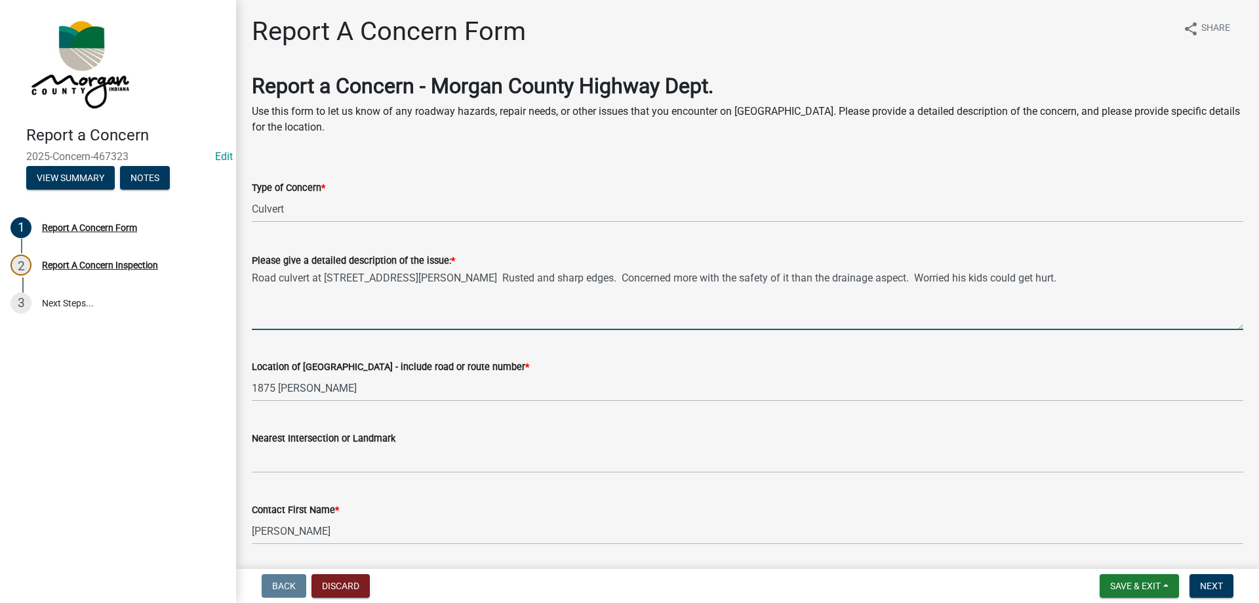
type textarea "Road culvert at 1875 Oliver Ct. Rusted and sharp edges. Concerned more with the…"
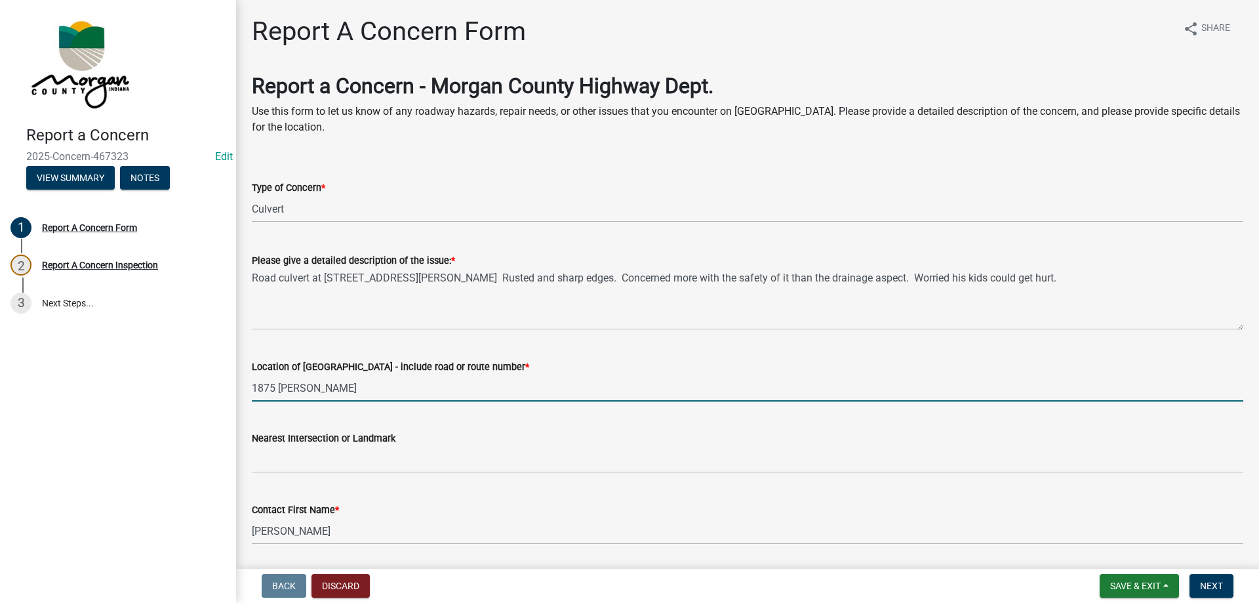
drag, startPoint x: 254, startPoint y: 389, endPoint x: 336, endPoint y: 380, distance: 83.1
click at [336, 380] on input "1875 Oliver Ct" at bounding box center [748, 387] width 992 height 27
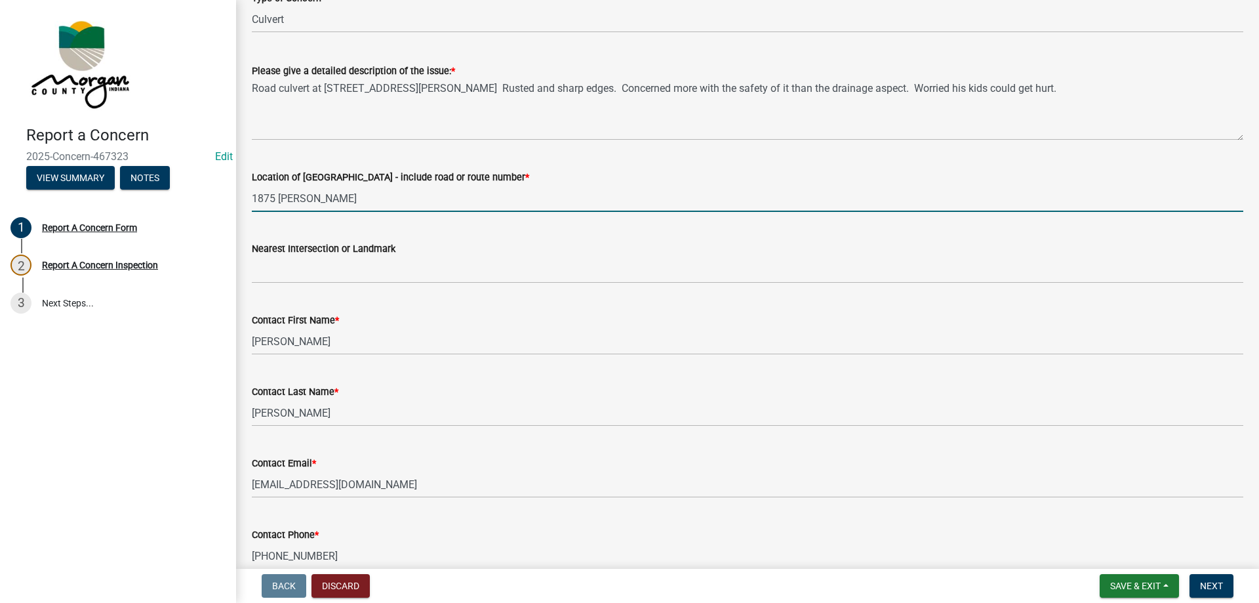
scroll to position [197, 0]
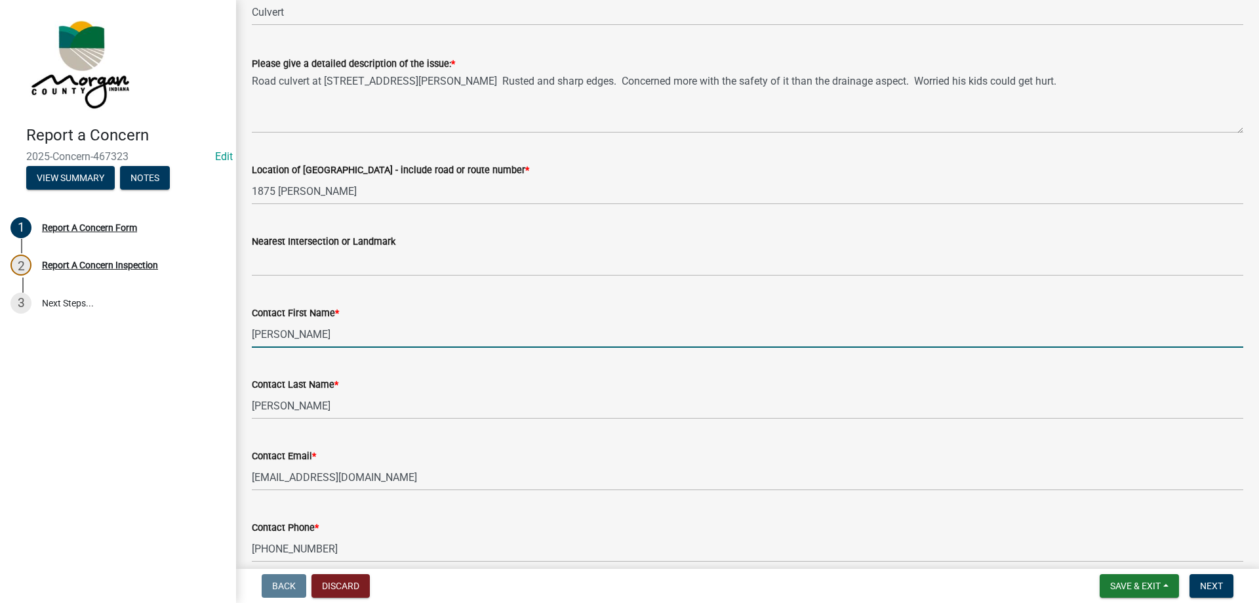
drag, startPoint x: 252, startPoint y: 336, endPoint x: 284, endPoint y: 334, distance: 32.2
click at [284, 334] on input "Jeff" at bounding box center [748, 334] width 992 height 27
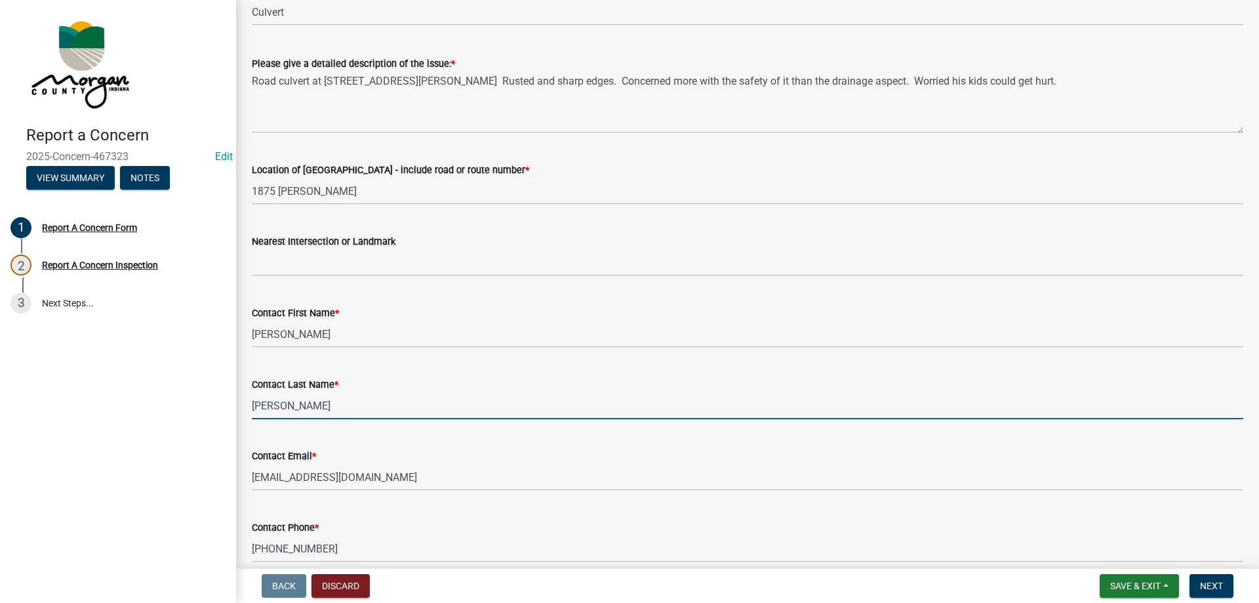
drag, startPoint x: 252, startPoint y: 406, endPoint x: 310, endPoint y: 410, distance: 57.8
click at [310, 410] on input "Cratty" at bounding box center [748, 405] width 992 height 27
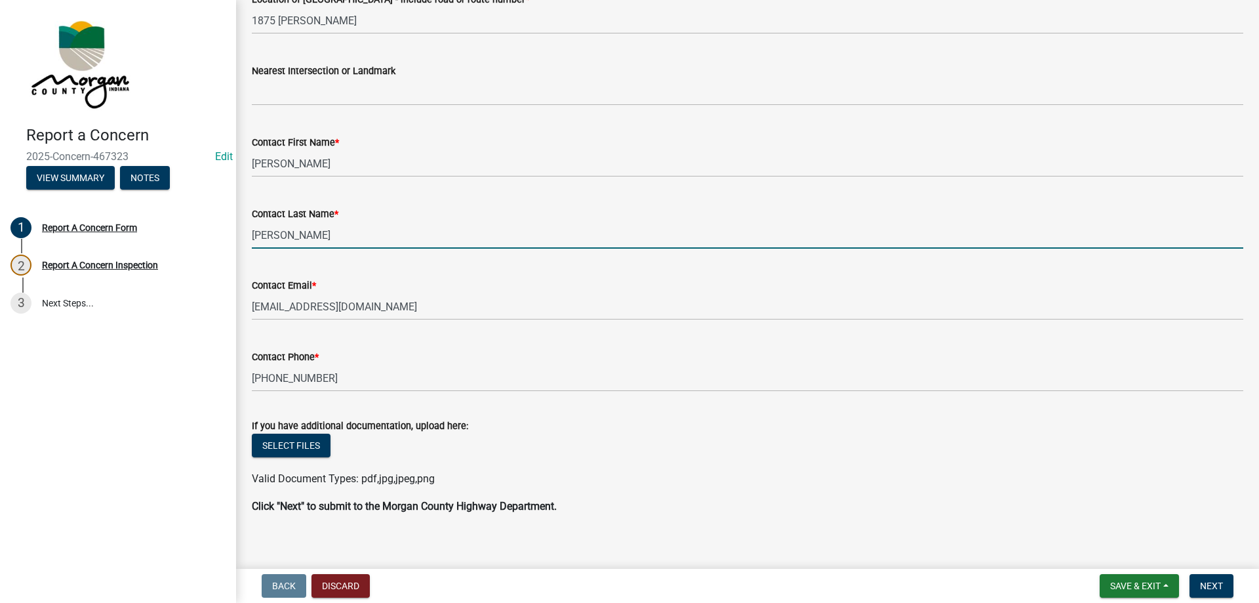
scroll to position [380, 0]
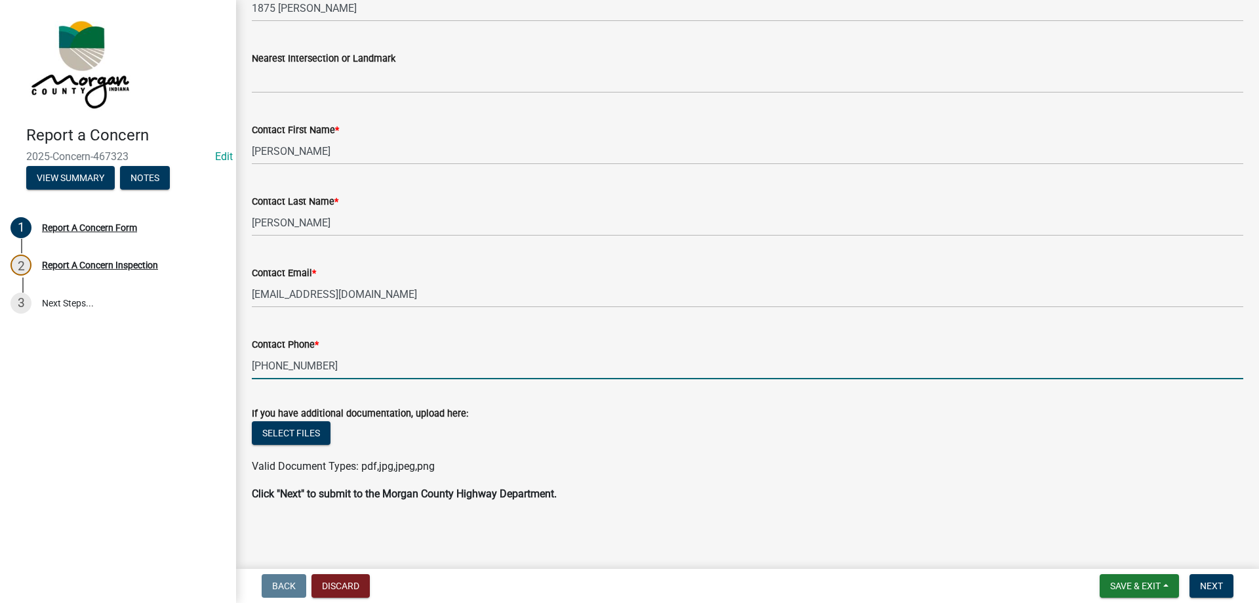
drag, startPoint x: 252, startPoint y: 365, endPoint x: 319, endPoint y: 368, distance: 66.9
click at [319, 368] on input "317-749-1731" at bounding box center [748, 365] width 992 height 27
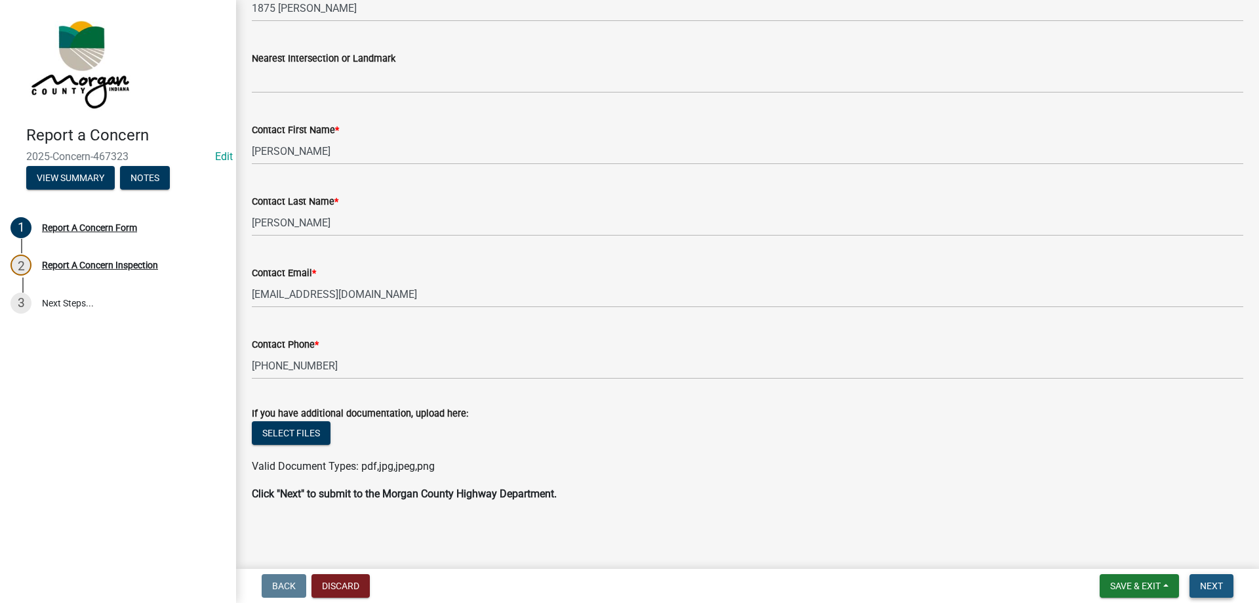
click at [1216, 583] on span "Next" at bounding box center [1211, 585] width 23 height 10
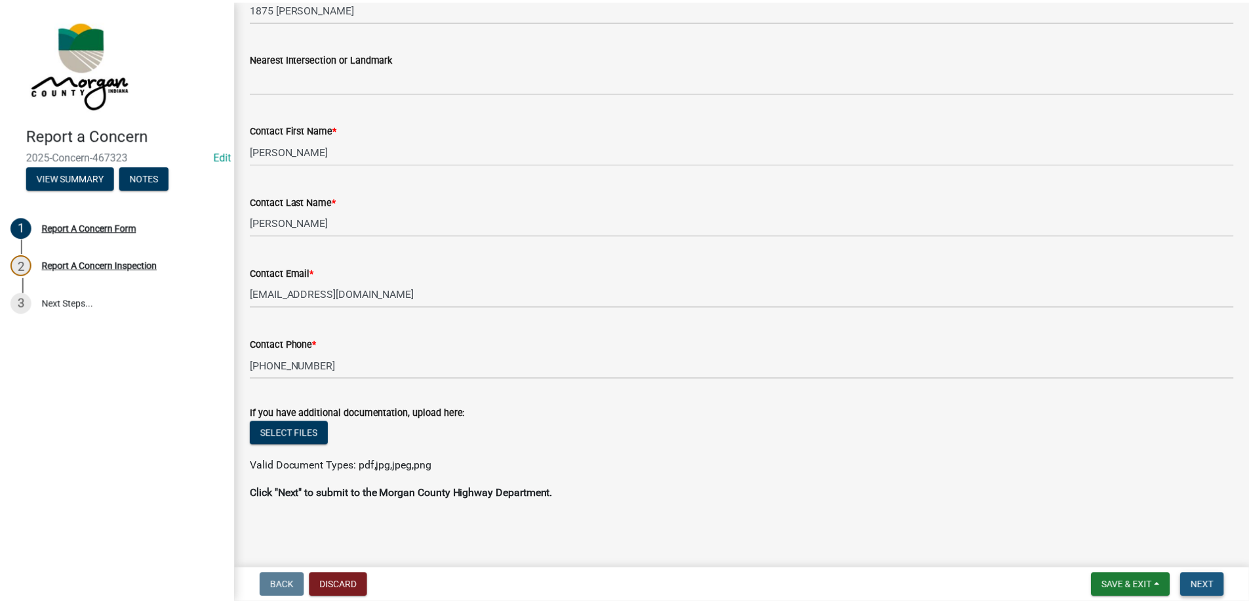
scroll to position [0, 0]
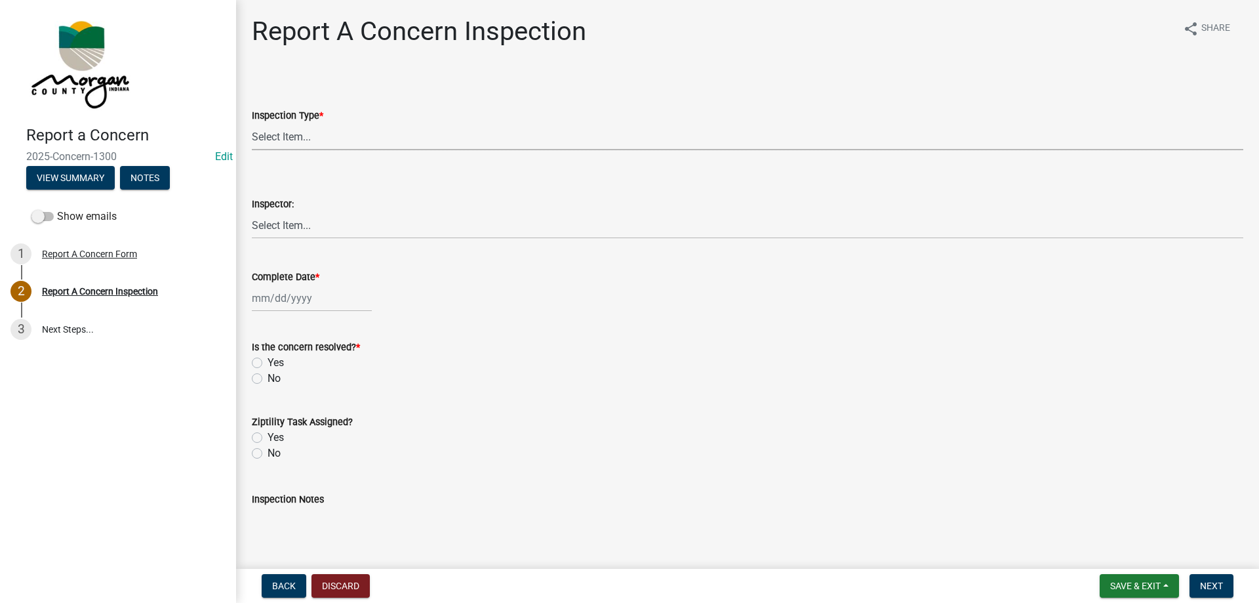
click at [287, 145] on select "Select Item... Pot Hole Patching Ditch Tree Sign Mowing Culvert Other" at bounding box center [748, 136] width 992 height 27
click at [252, 123] on select "Select Item... Pot Hole Patching Ditch Tree Sign Mowing Culvert Other" at bounding box center [748, 136] width 992 height 27
select select "031fa570-cf9b-4947-8973-1cb5d50c3df7"
click at [311, 230] on select "Select Item... Charlie Wilson Justin Schneck Ron Owens John Grenier Eddie Fishe…" at bounding box center [748, 225] width 992 height 27
click at [252, 212] on select "Select Item... Charlie Wilson Justin Schneck Ron Owens John Grenier Eddie Fishe…" at bounding box center [748, 225] width 992 height 27
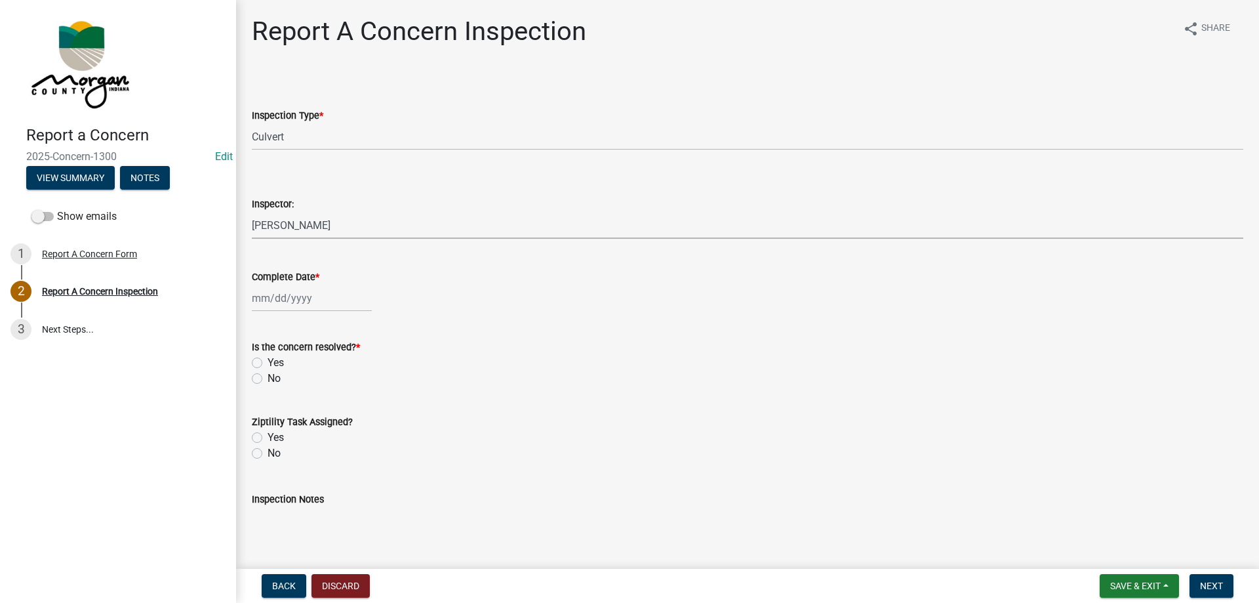
select select "8bda91b2-ac7b-41e2-ae5b-cef6dd645a83"
click at [292, 303] on div at bounding box center [312, 298] width 120 height 27
select select "8"
select select "2025"
click at [325, 429] on div "21" at bounding box center [327, 430] width 21 height 21
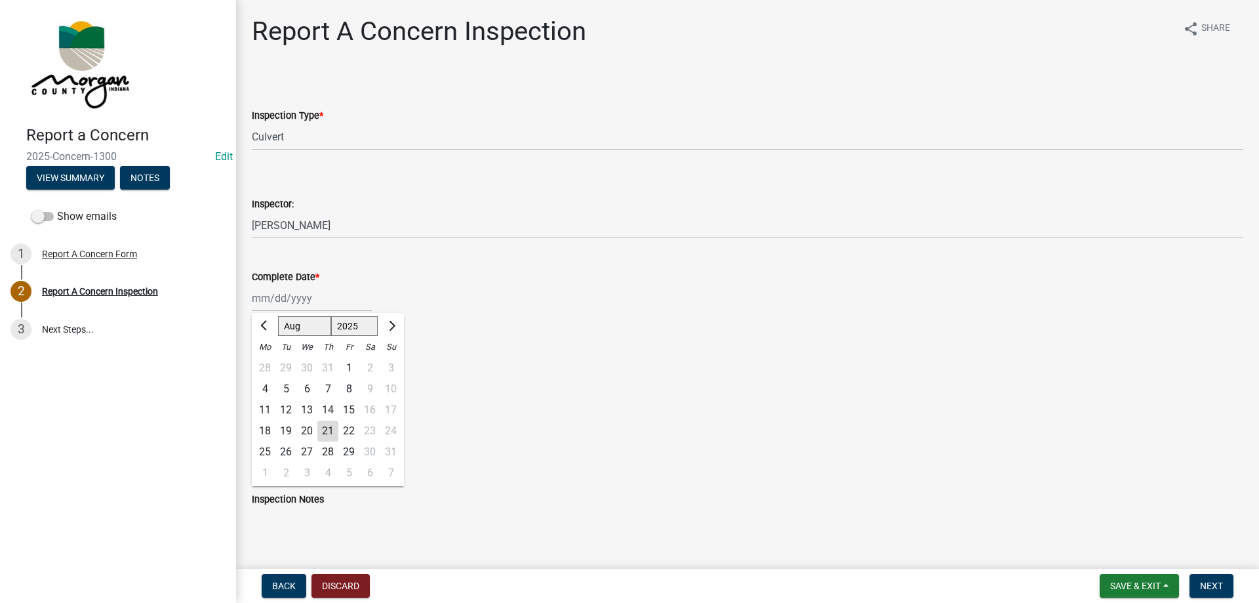
type input "08/21/2025"
click at [268, 357] on label "Yes" at bounding box center [276, 363] width 16 height 16
click at [268, 357] on input "Yes" at bounding box center [272, 359] width 9 height 9
radio input "true"
drag, startPoint x: 256, startPoint y: 433, endPoint x: 296, endPoint y: 484, distance: 64.9
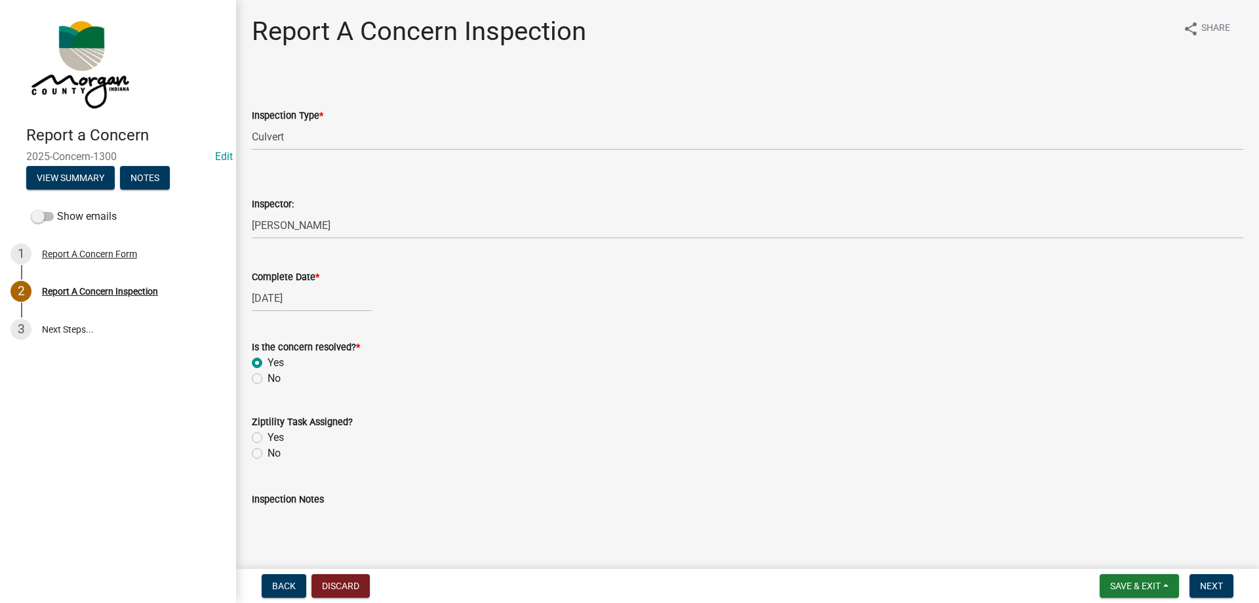
click at [268, 435] on label "Yes" at bounding box center [276, 438] width 16 height 16
click at [268, 435] on input "Yes" at bounding box center [272, 434] width 9 height 9
radio input "true"
click at [300, 517] on textarea "Inspection Notes" at bounding box center [748, 538] width 992 height 62
type textarea "d"
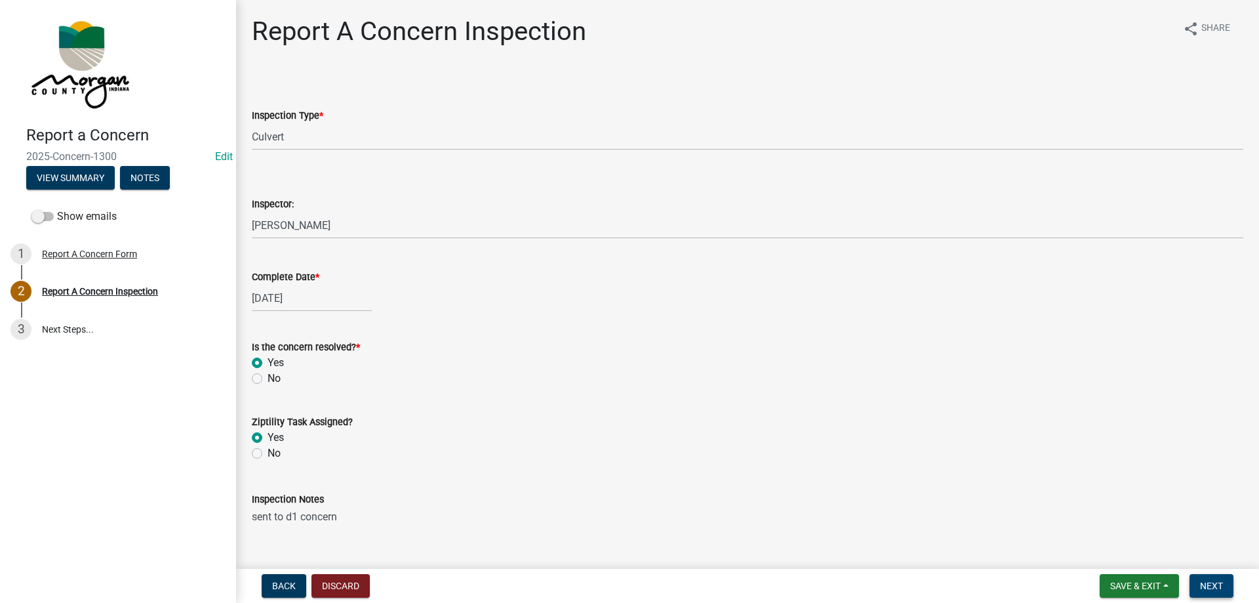
type textarea "sent to d1 concern"
click at [1204, 578] on button "Next" at bounding box center [1212, 586] width 44 height 24
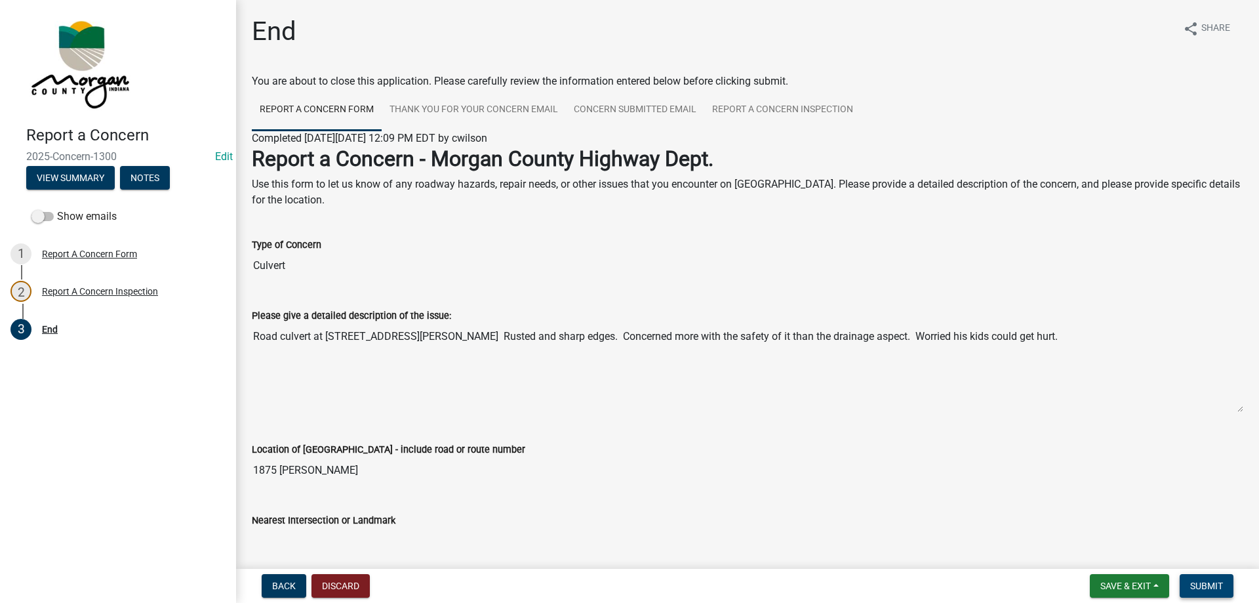
click at [1204, 580] on span "Submit" at bounding box center [1206, 585] width 33 height 10
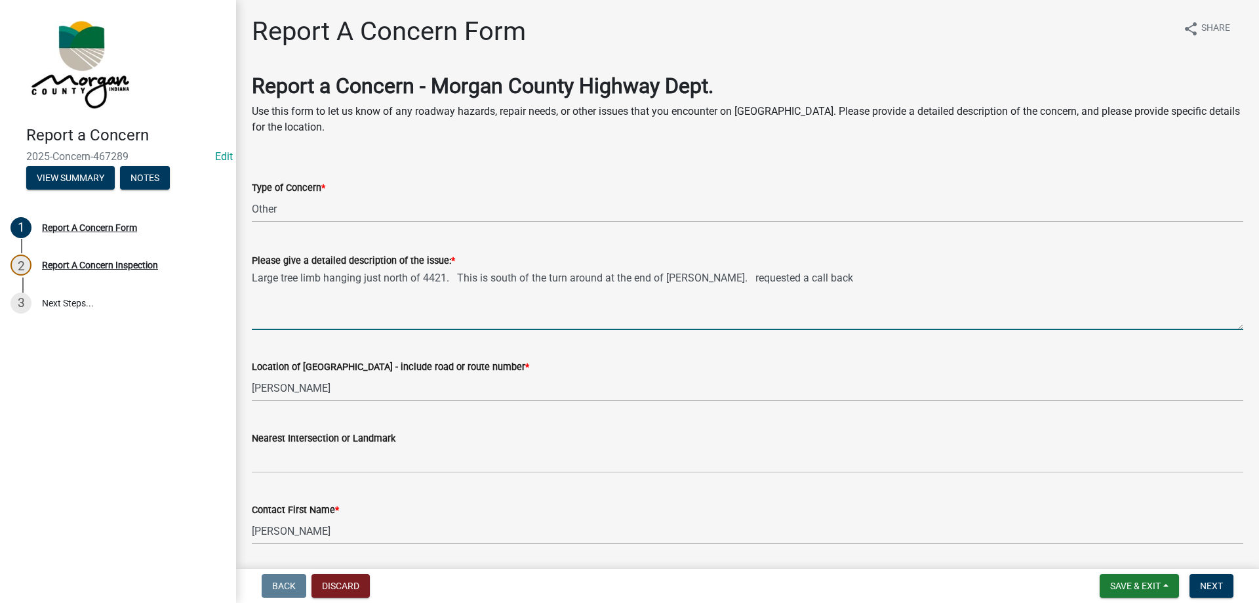
select select "3582e9dc-d8cd-4526-a2d9-157cc62522fd"
drag, startPoint x: 252, startPoint y: 279, endPoint x: 770, endPoint y: 287, distance: 518.1
click at [770, 287] on textarea "Large tree limb hanging just north of 4421. This is south of the turn around at…" at bounding box center [748, 299] width 992 height 62
click at [615, 281] on textarea "Large tree limb hanging just north of 4421. This is south of the turn around at…" at bounding box center [748, 299] width 992 height 62
drag, startPoint x: 603, startPoint y: 280, endPoint x: 933, endPoint y: 369, distance: 341.7
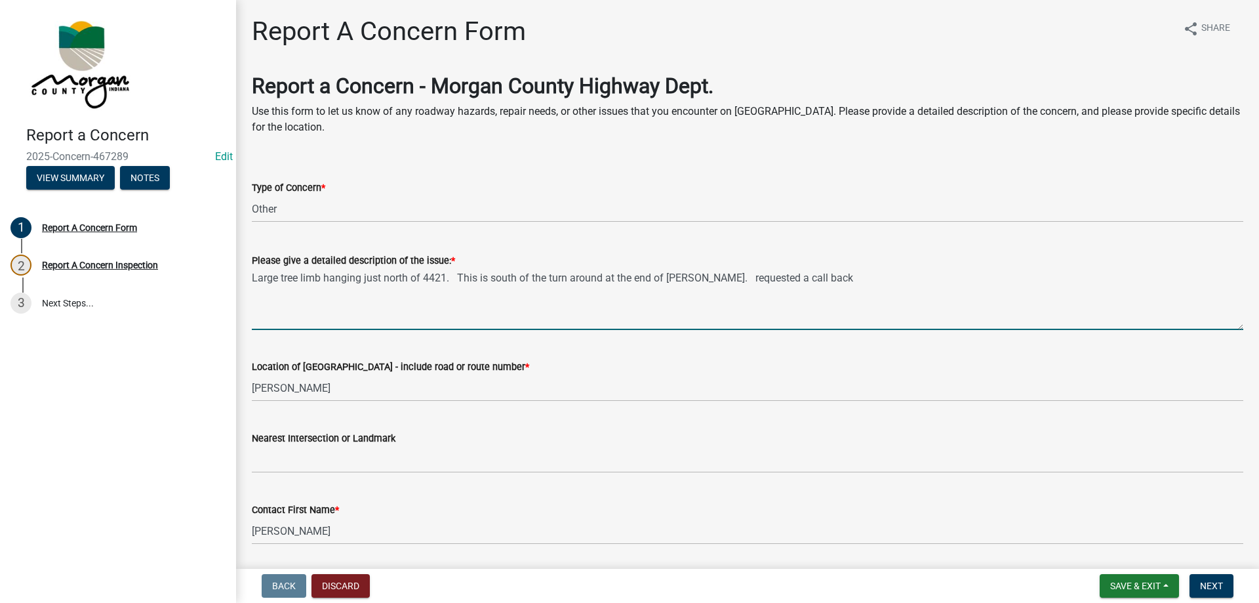
click at [637, 284] on textarea "Large tree limb hanging just north of 4421. This is south of the turn around at…" at bounding box center [748, 299] width 992 height 62
click at [1068, 289] on textarea "Large tree limb hanging just north of 4421. This is south of the turn around (e…" at bounding box center [748, 299] width 992 height 62
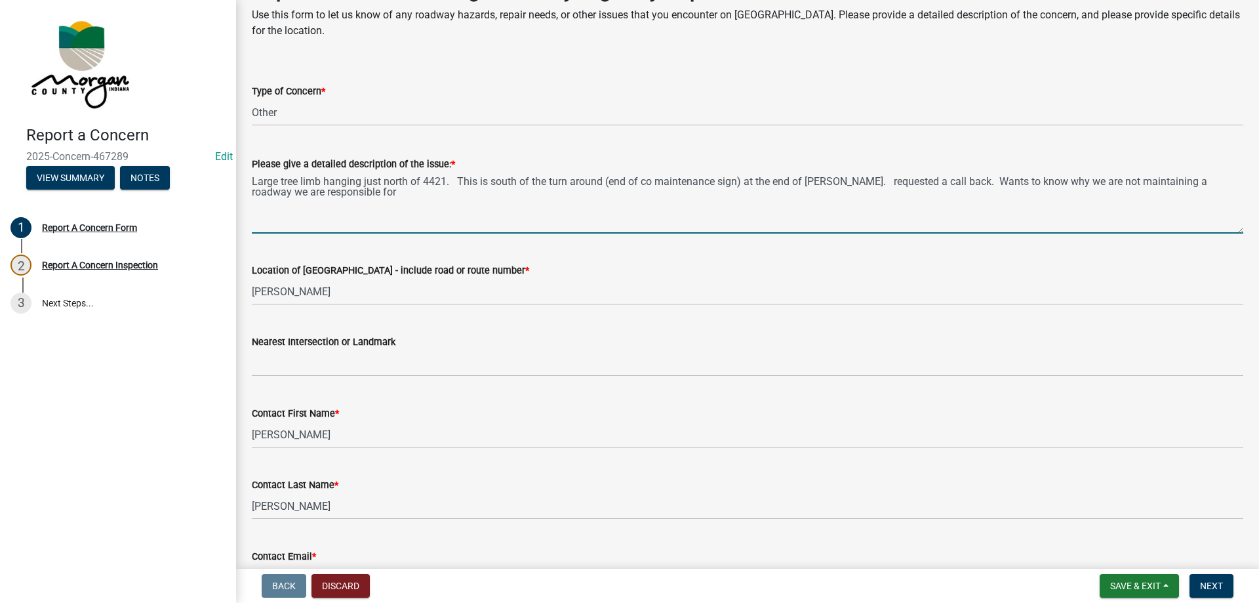
scroll to position [131, 0]
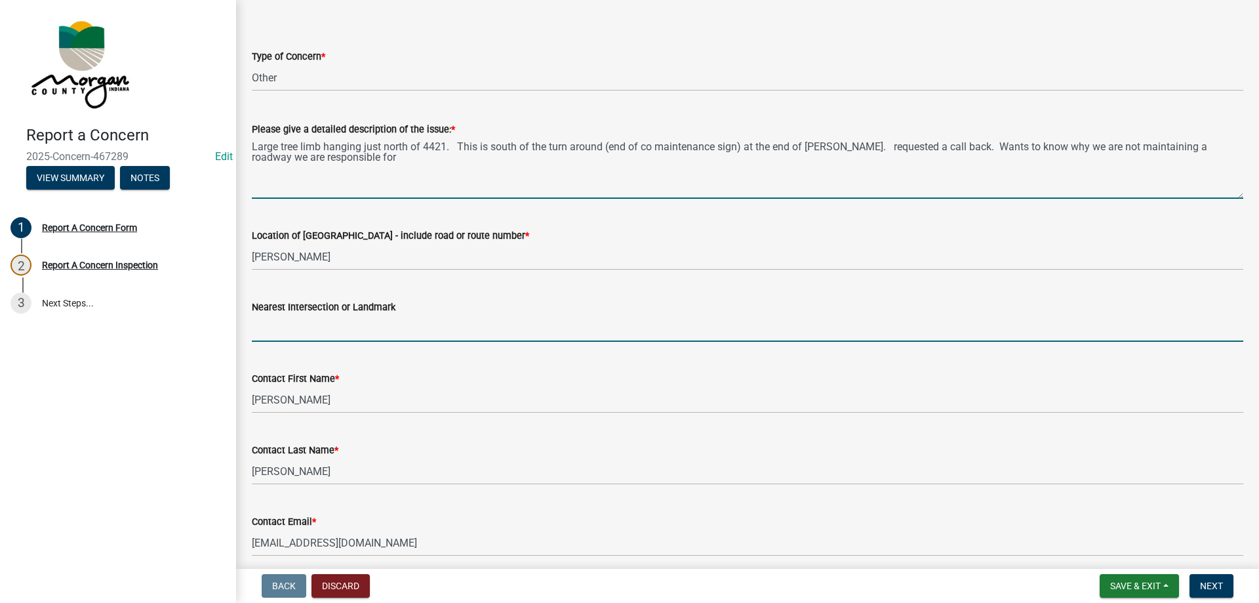
click at [371, 326] on input "Nearest Intersection or Landmark" at bounding box center [748, 328] width 992 height 27
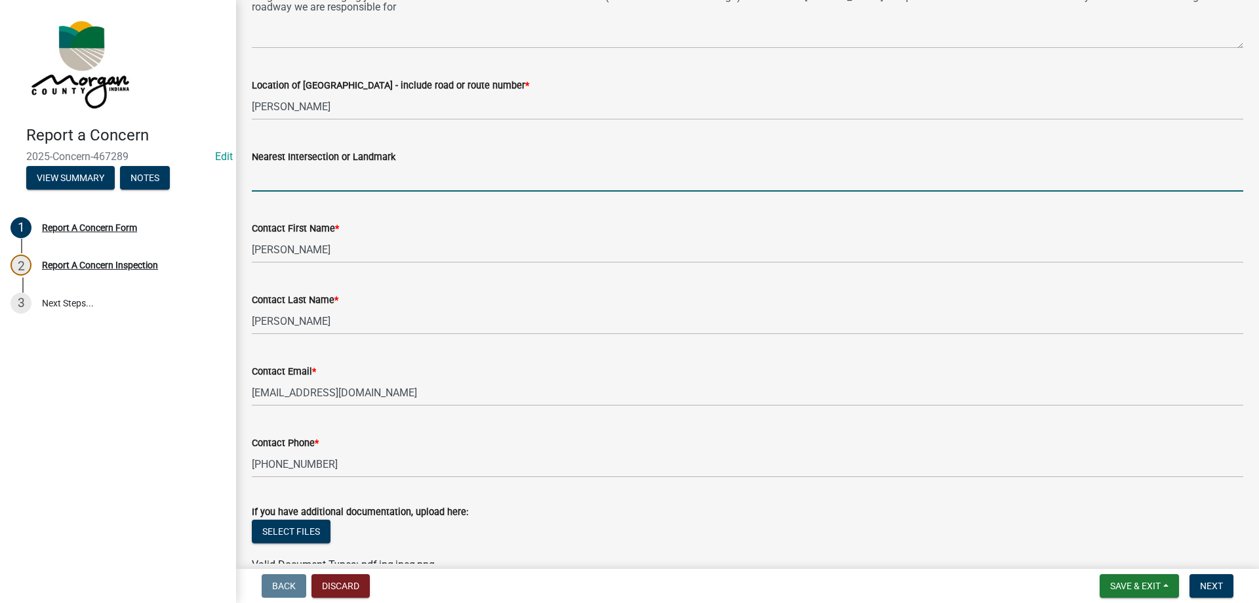
scroll to position [183, 0]
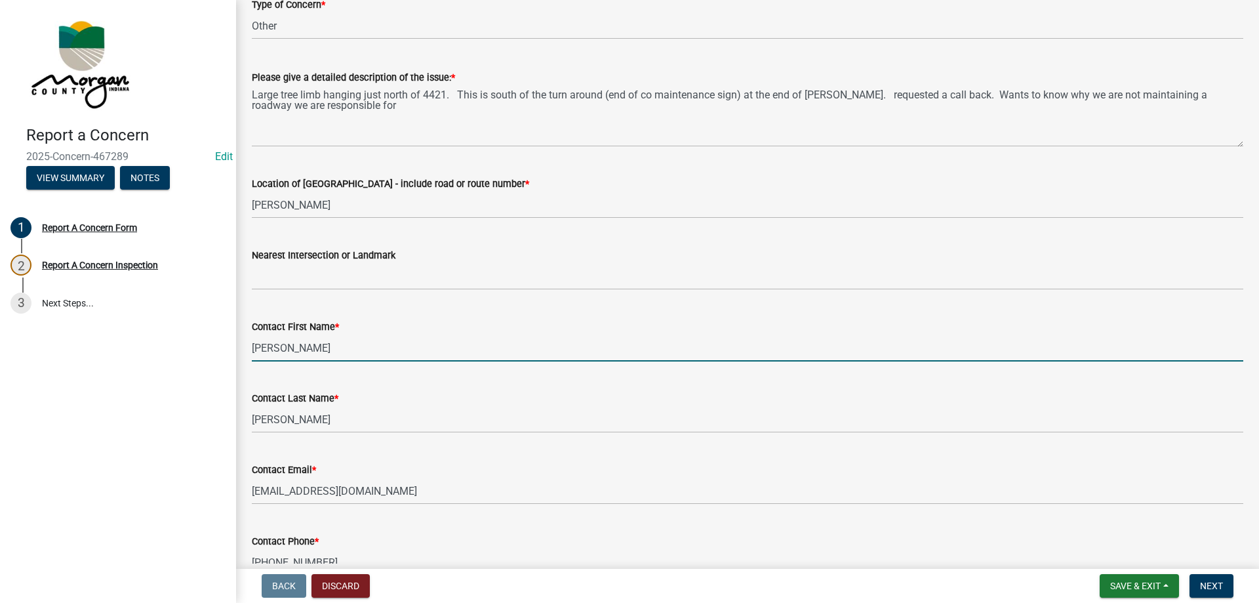
drag, startPoint x: 294, startPoint y: 352, endPoint x: 138, endPoint y: 334, distance: 157.0
click at [138, 334] on div "Report a Concern 2025-Concern-467289 Edit View Summary Notes 1 Report A Concern…" at bounding box center [629, 301] width 1259 height 603
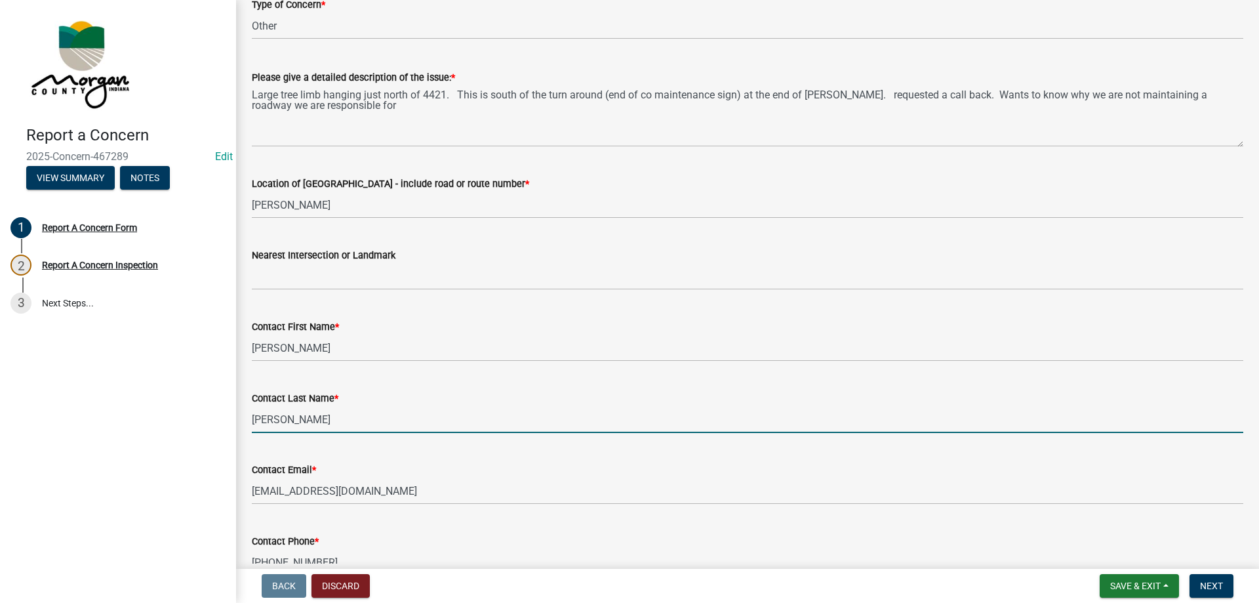
drag, startPoint x: 325, startPoint y: 420, endPoint x: 179, endPoint y: 423, distance: 145.6
click at [179, 423] on div "Report a Concern 2025-Concern-467289 Edit View Summary Notes 1 Report A Concern…" at bounding box center [629, 301] width 1259 height 603
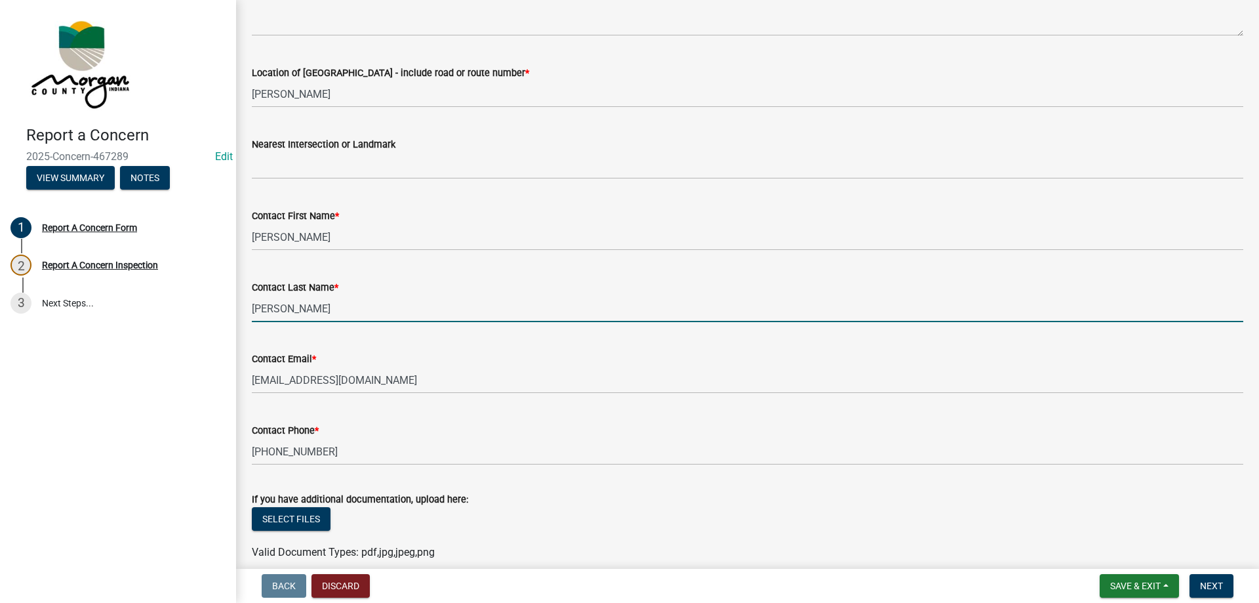
scroll to position [314, 0]
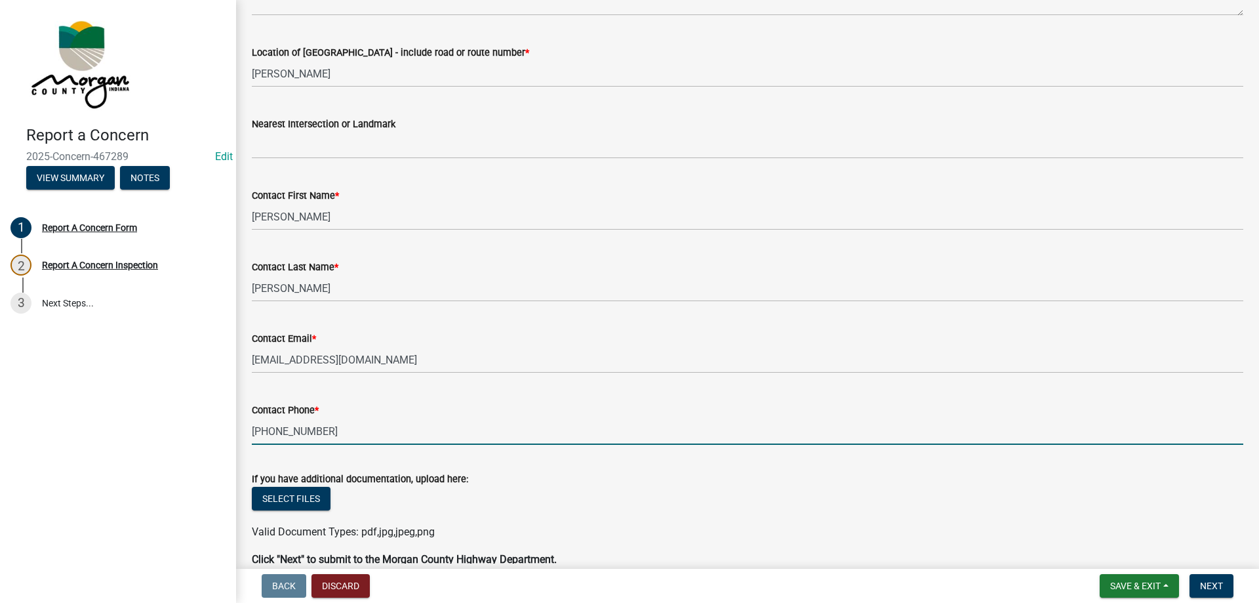
drag, startPoint x: 361, startPoint y: 436, endPoint x: 235, endPoint y: 431, distance: 126.0
click at [235, 431] on div "Report a Concern 2025-Concern-467289 Edit View Summary Notes 1 Report A Concern…" at bounding box center [629, 301] width 1259 height 603
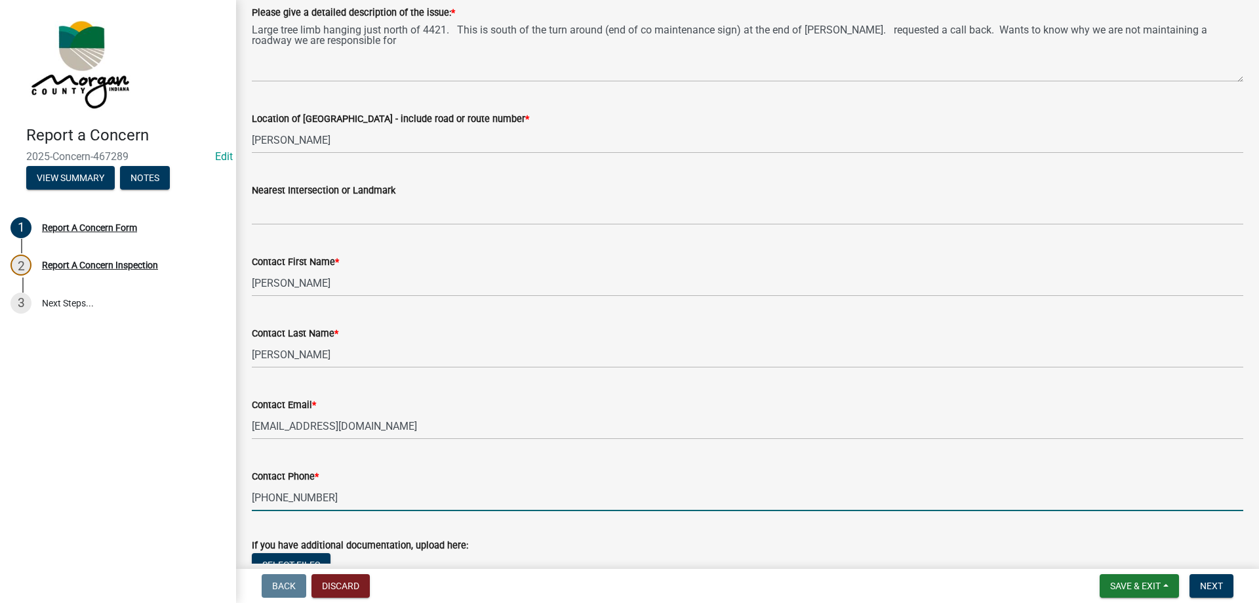
scroll to position [52, 0]
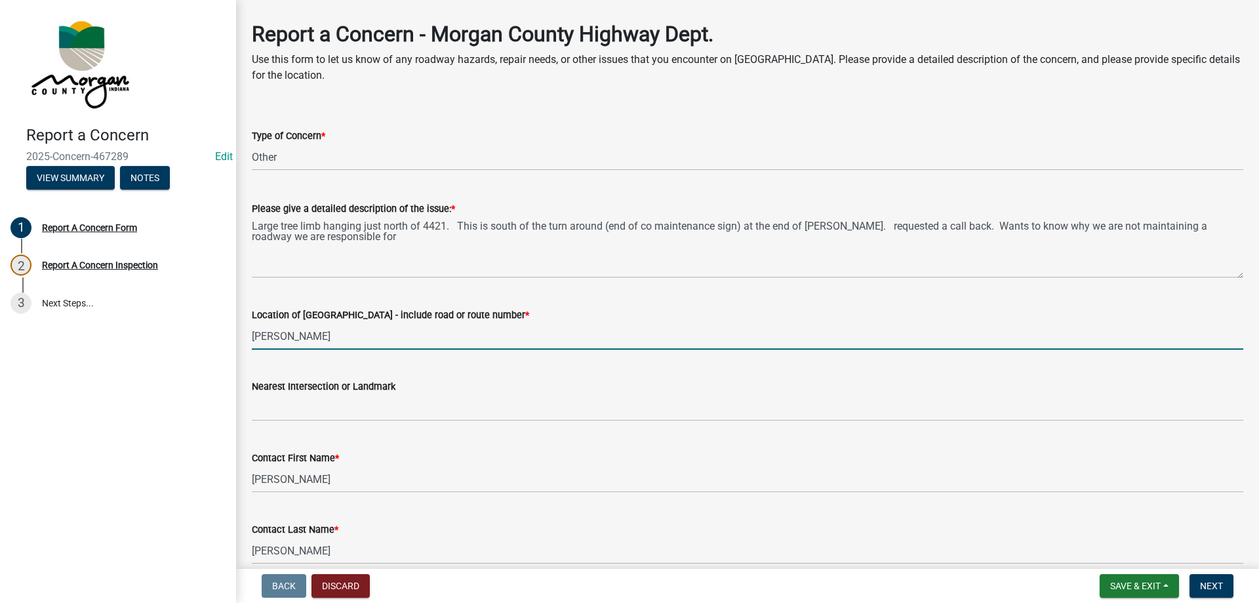
drag, startPoint x: 317, startPoint y: 336, endPoint x: 207, endPoint y: 338, distance: 110.2
click at [207, 338] on div "Report a Concern 2025-Concern-467289 Edit View Summary Notes 1 Report A Concern…" at bounding box center [629, 301] width 1259 height 603
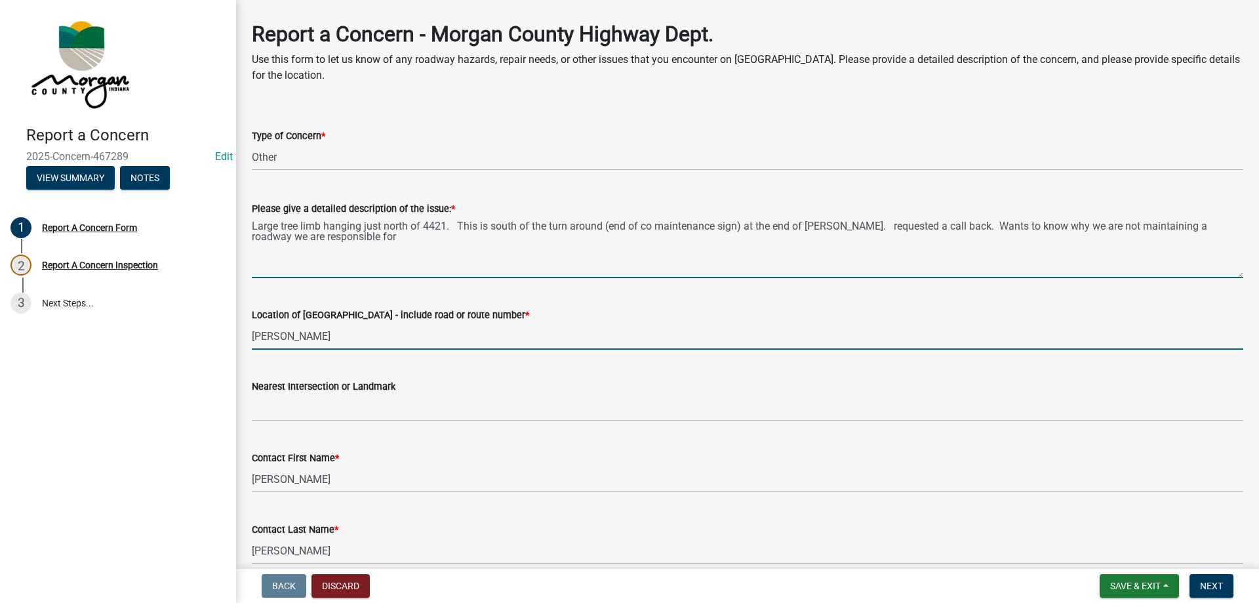
click at [446, 225] on textarea "Large tree limb hanging just north of 4421. This is south of the turn around (e…" at bounding box center [748, 247] width 992 height 62
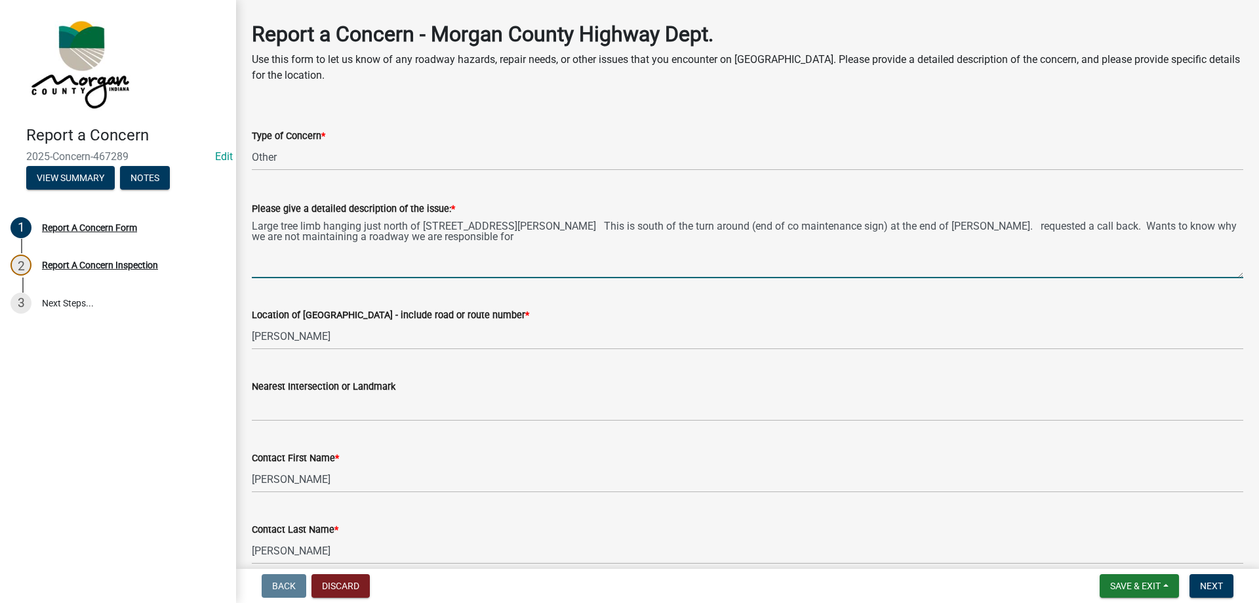
drag, startPoint x: 252, startPoint y: 224, endPoint x: 570, endPoint y: 263, distance: 320.5
click at [570, 263] on textarea "Large tree limb hanging just north of 4421 Templin Rd. This is south of the tur…" at bounding box center [748, 247] width 992 height 62
type textarea "Large tree limb hanging just north of 4421 Templin Rd. This is south of the tur…"
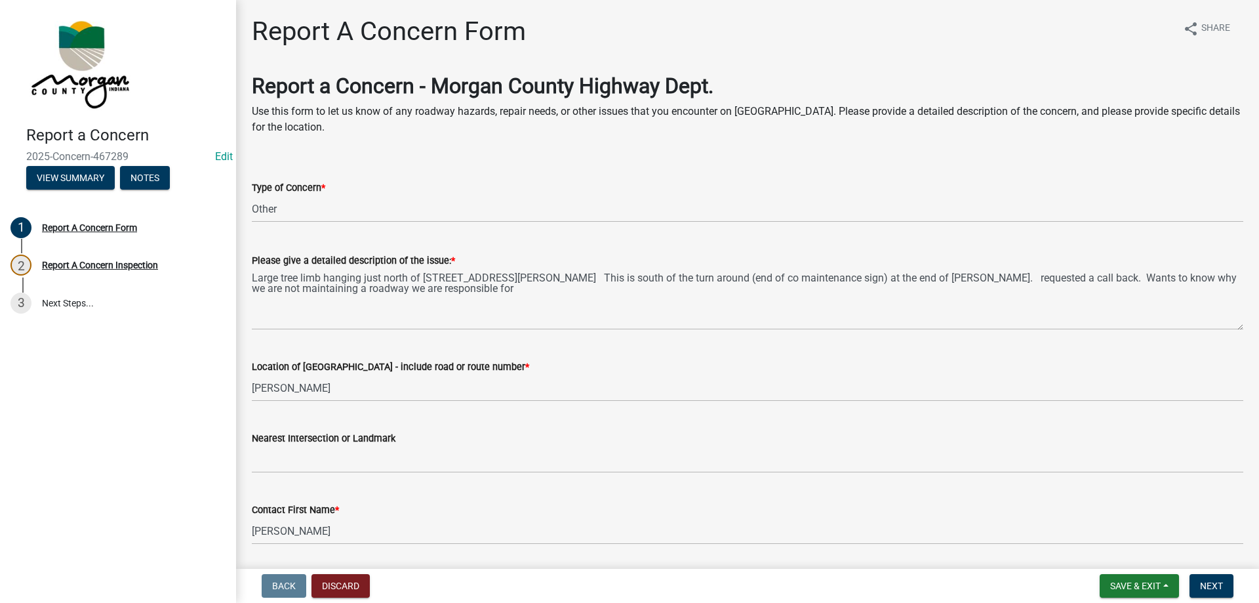
scroll to position [380, 0]
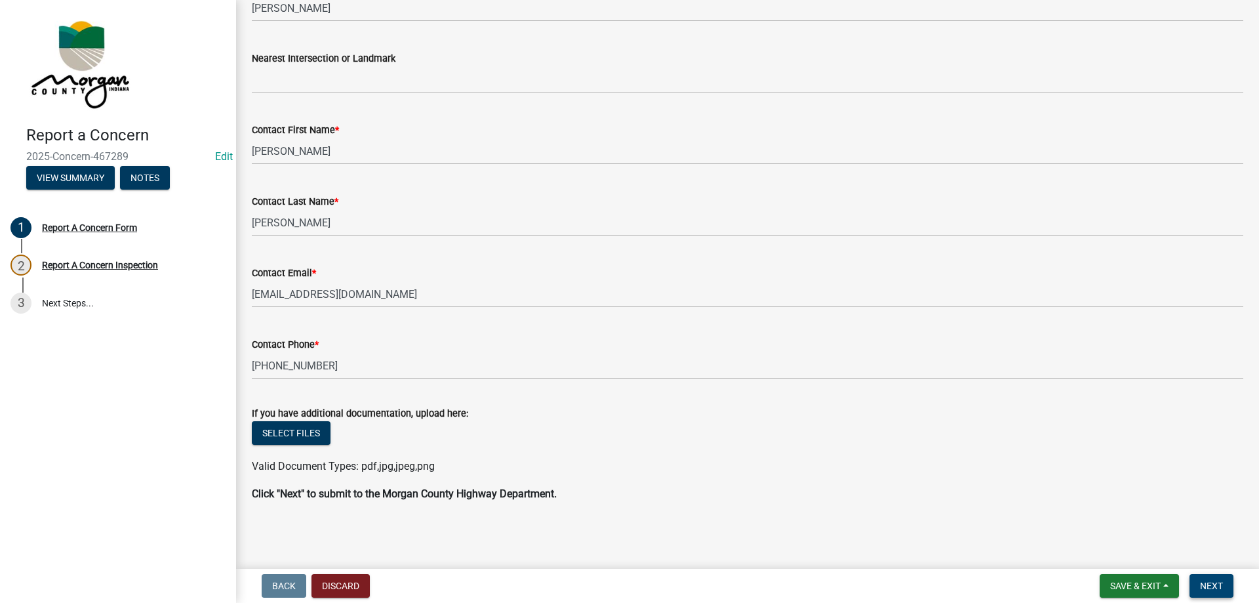
click at [1215, 586] on span "Next" at bounding box center [1211, 585] width 23 height 10
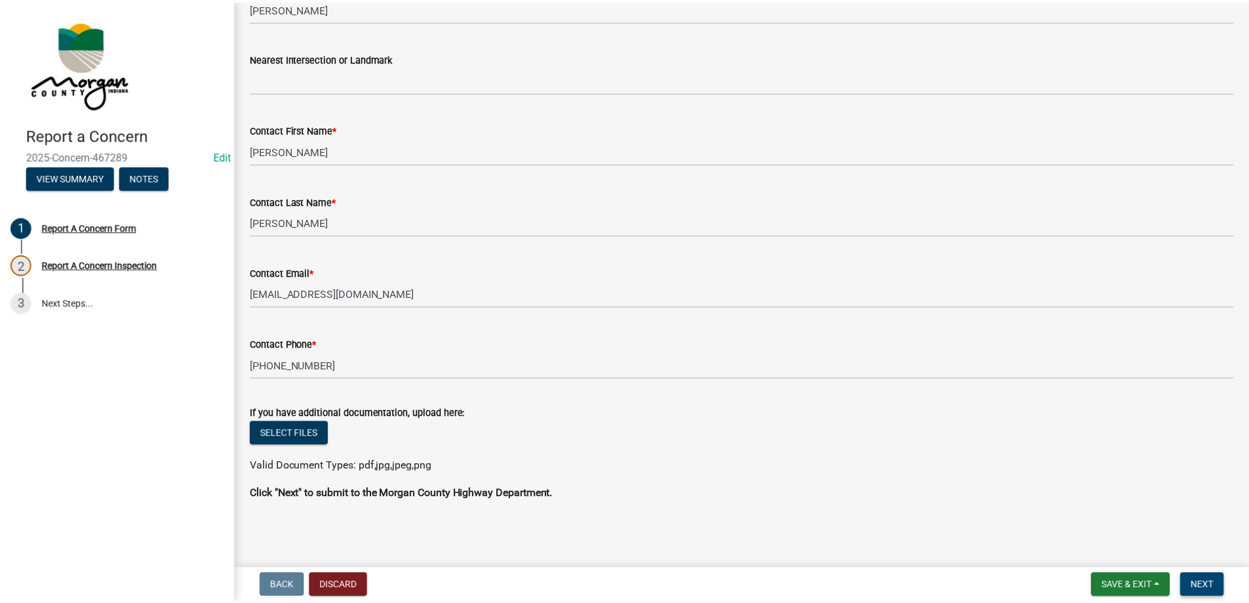
scroll to position [0, 0]
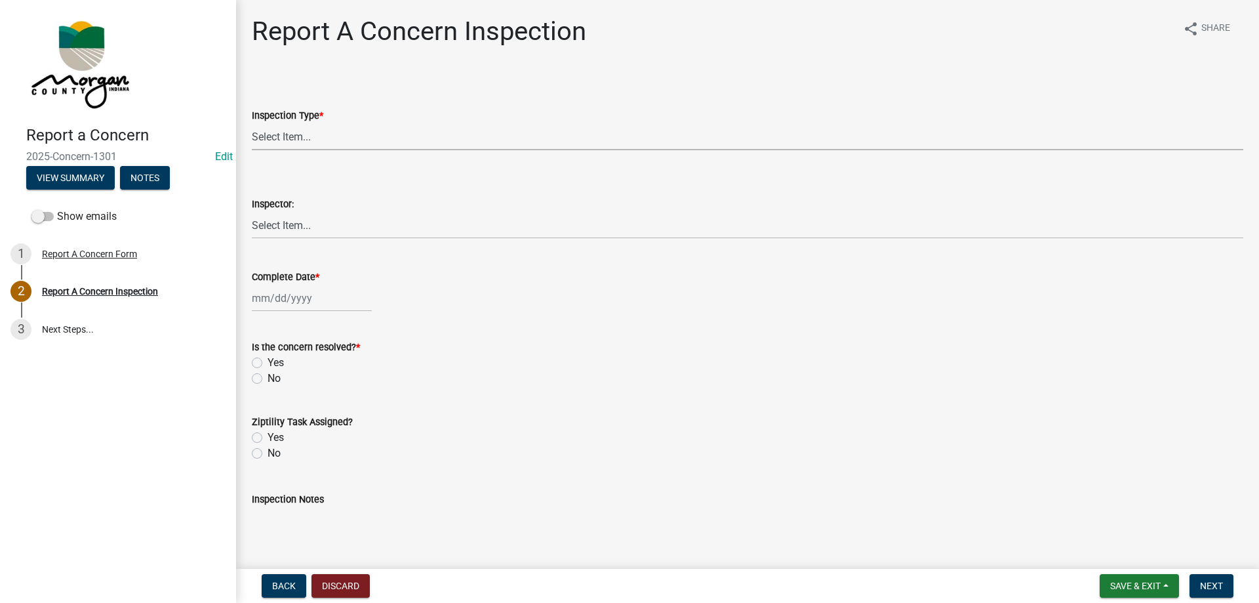
click at [281, 136] on select "Select Item... Pot Hole Patching Ditch Tree Sign Mowing Culvert Other" at bounding box center [748, 136] width 992 height 27
click at [252, 123] on select "Select Item... Pot Hole Patching Ditch Tree Sign Mowing Culvert Other" at bounding box center [748, 136] width 992 height 27
select select "3582e9dc-d8cd-4526-a2d9-157cc62522fd"
click at [322, 224] on select "Select Item... Charlie Wilson Justin Schneck Ron Owens John Grenier Eddie Fishe…" at bounding box center [748, 225] width 992 height 27
click at [252, 212] on select "Select Item... Charlie Wilson Justin Schneck Ron Owens John Grenier Eddie Fishe…" at bounding box center [748, 225] width 992 height 27
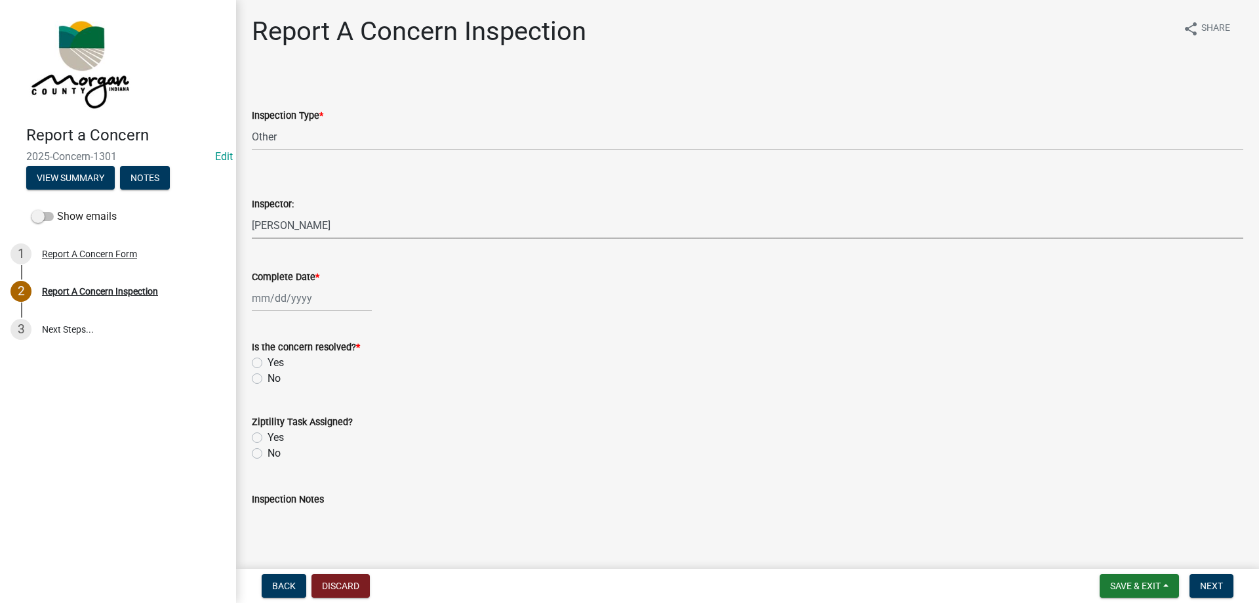
select select "8bda91b2-ac7b-41e2-ae5b-cef6dd645a83"
click at [312, 298] on div at bounding box center [312, 298] width 120 height 27
select select "8"
select select "2025"
click at [331, 426] on div "21" at bounding box center [327, 430] width 21 height 21
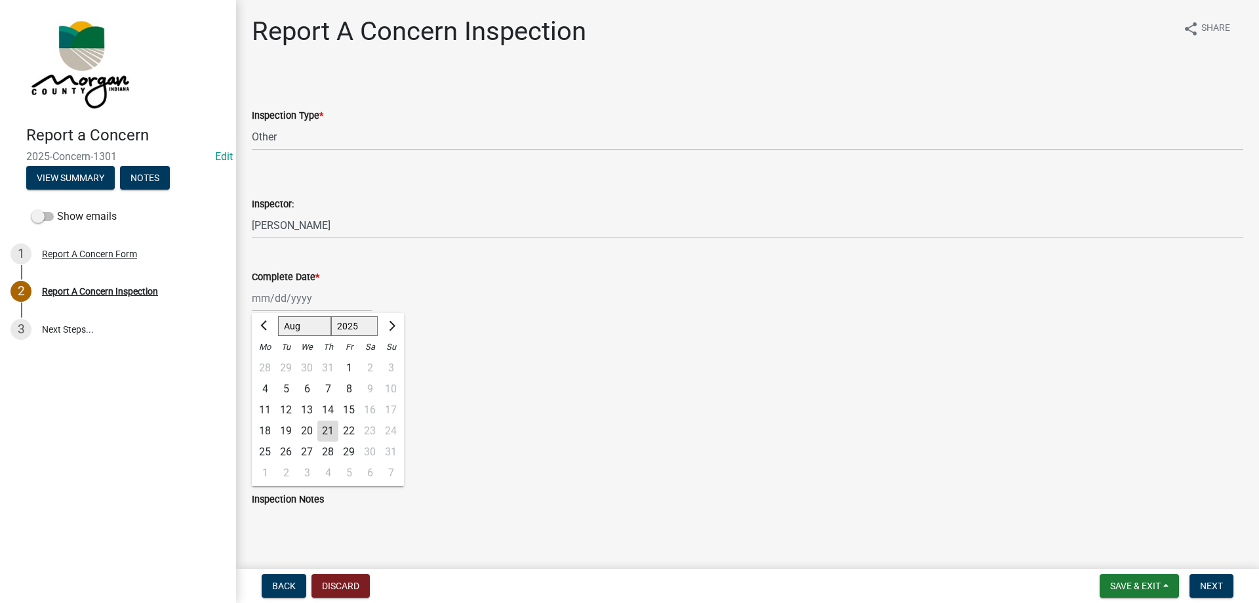
type input "08/21/2025"
click at [265, 360] on div "Yes" at bounding box center [748, 363] width 992 height 16
click at [268, 358] on label "Yes" at bounding box center [276, 363] width 16 height 16
click at [268, 358] on input "Yes" at bounding box center [272, 359] width 9 height 9
radio input "true"
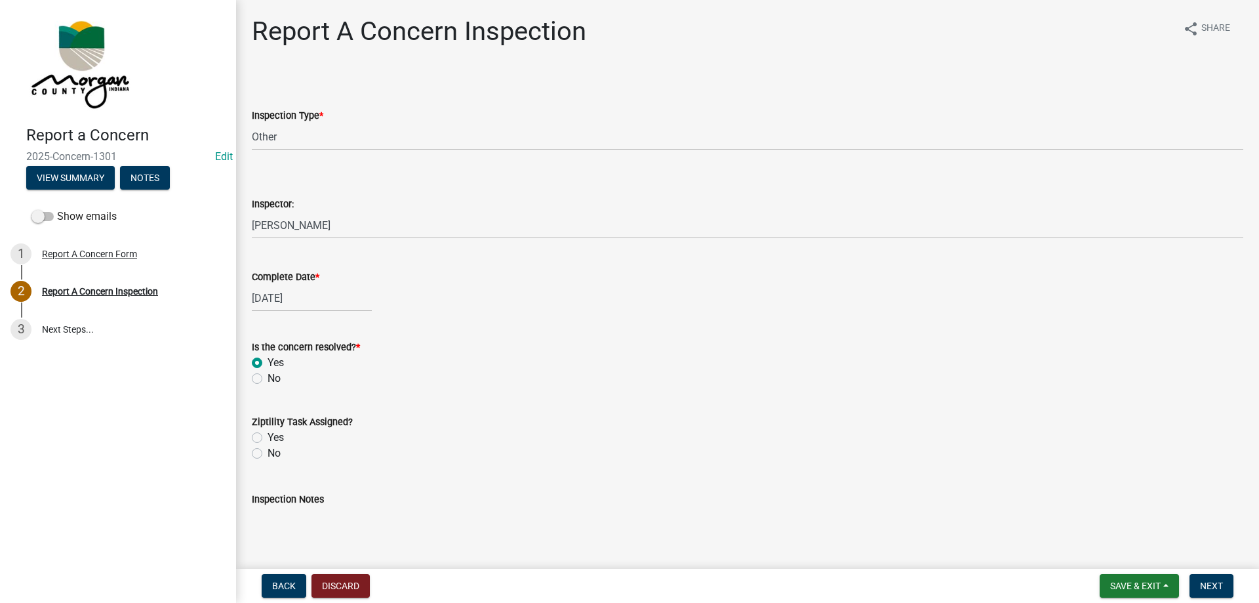
click at [268, 455] on label "No" at bounding box center [274, 453] width 13 height 16
click at [268, 454] on input "No" at bounding box center [272, 449] width 9 height 9
radio input "true"
click at [266, 506] on div "Inspection Notes" at bounding box center [748, 499] width 992 height 16
click at [283, 517] on textarea "Inspection Notes" at bounding box center [748, 538] width 992 height 62
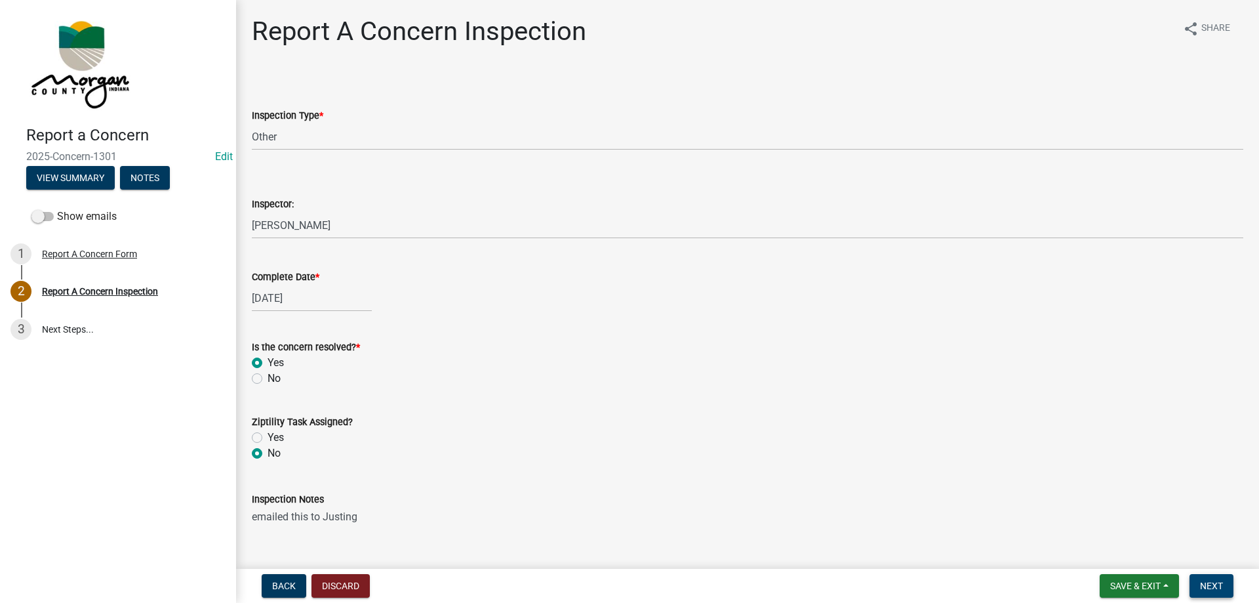
type textarea "emailed this to Justing"
click at [1215, 587] on span "Next" at bounding box center [1211, 585] width 23 height 10
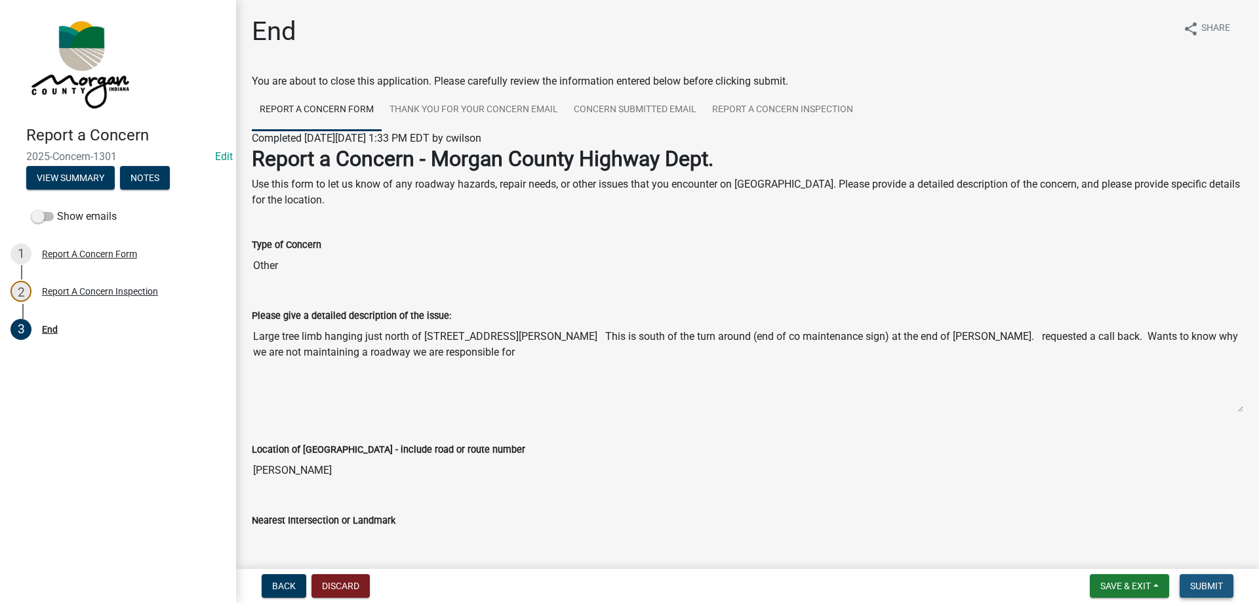
click at [1215, 587] on span "Submit" at bounding box center [1206, 585] width 33 height 10
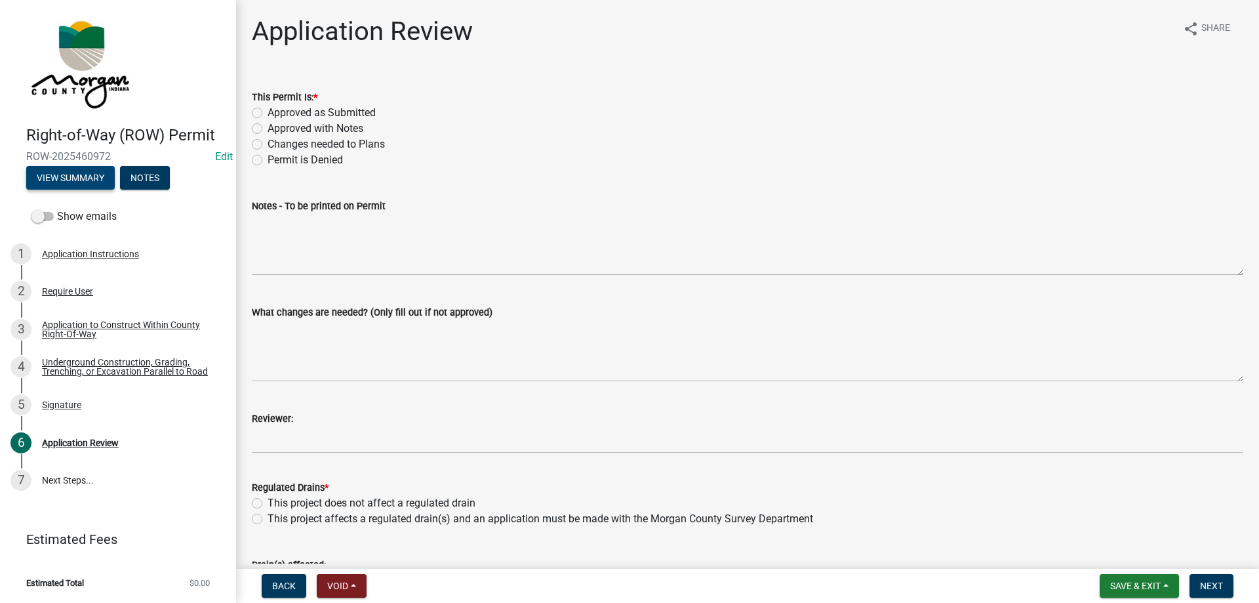
click at [80, 175] on button "View Summary" at bounding box center [70, 178] width 89 height 24
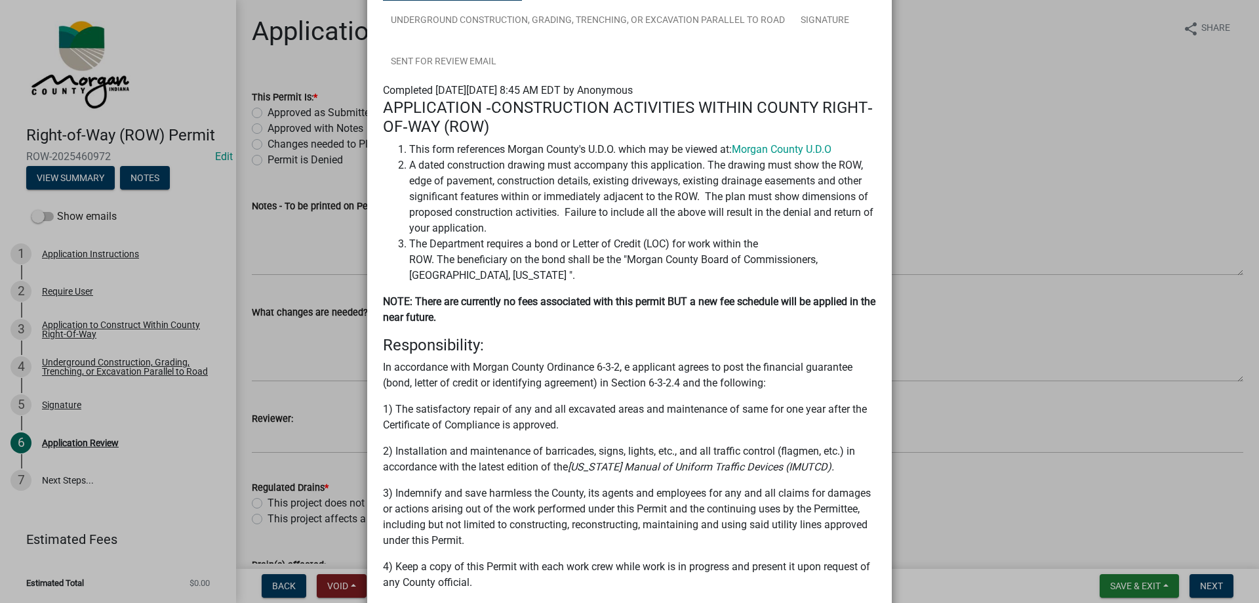
scroll to position [62, 0]
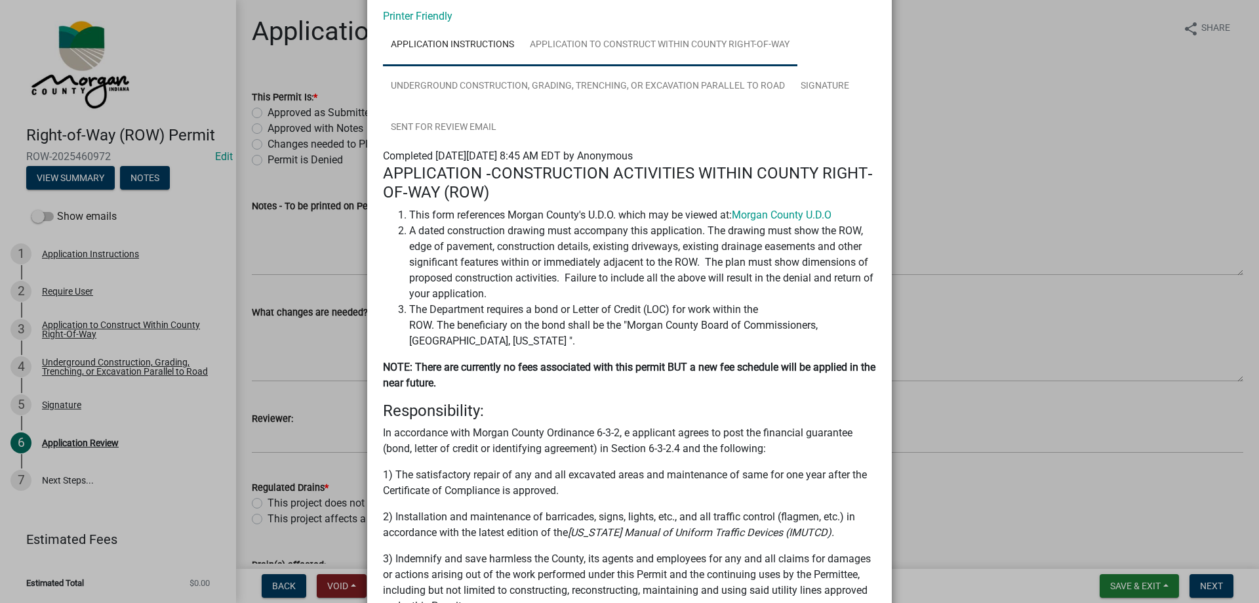
click at [581, 46] on link "Application to Construct Within County Right-Of-Way" at bounding box center [659, 45] width 275 height 42
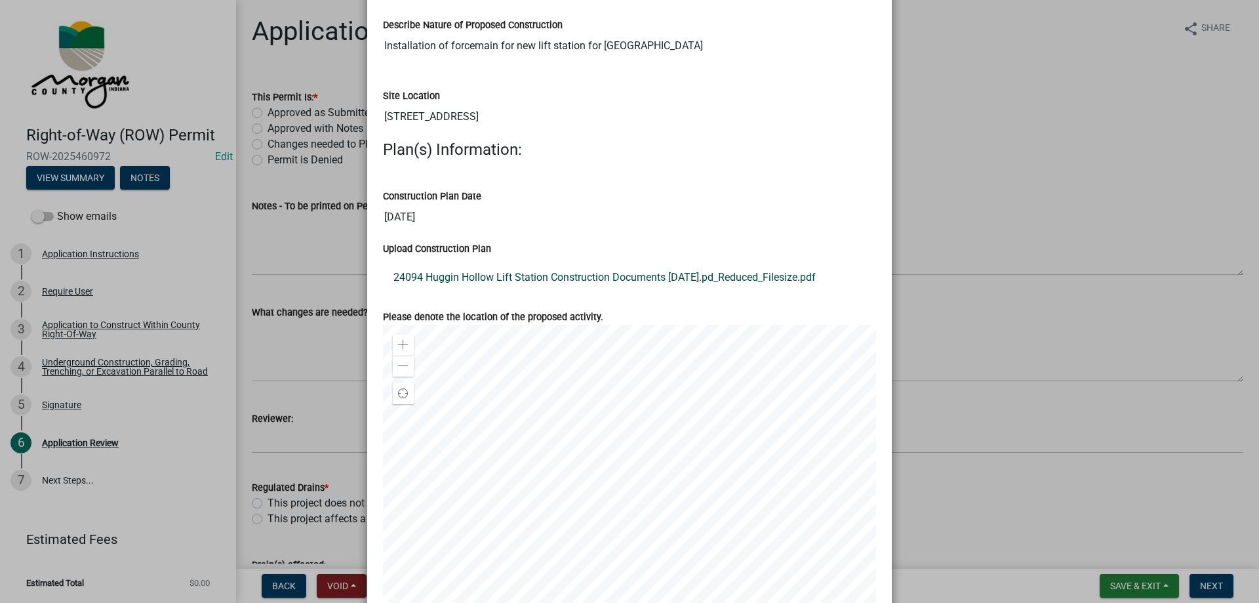
scroll to position [521, 0]
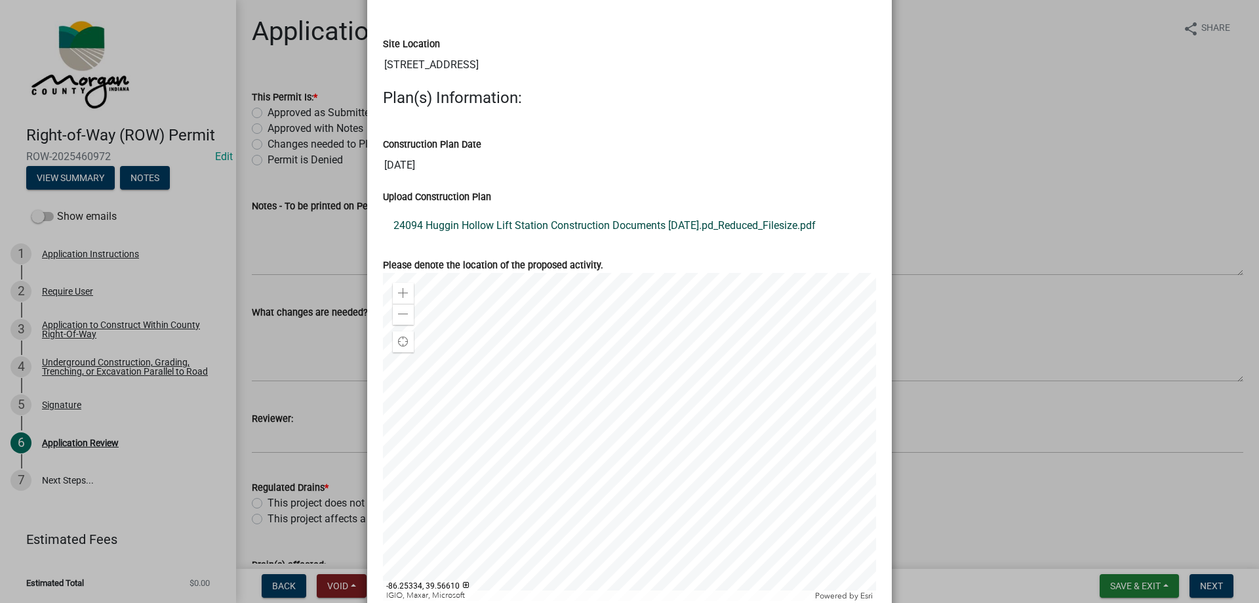
click at [654, 222] on link "24094 Huggin Hollow Lift Station Construction Documents [DATE].pd_Reduced_Files…" at bounding box center [629, 225] width 493 height 31
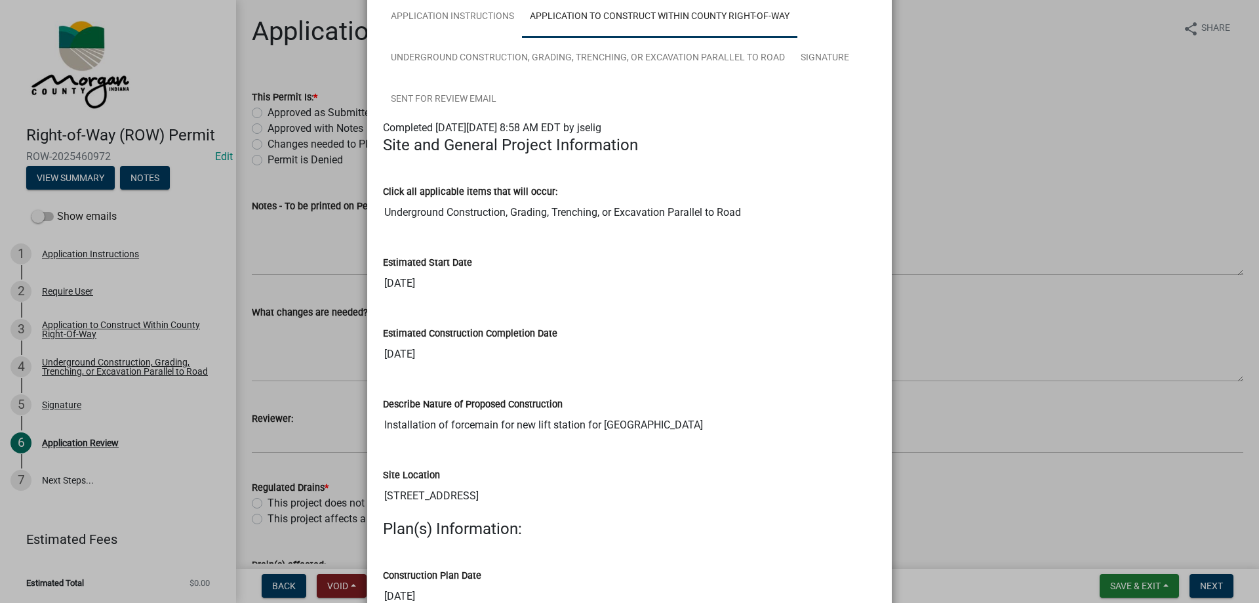
scroll to position [0, 0]
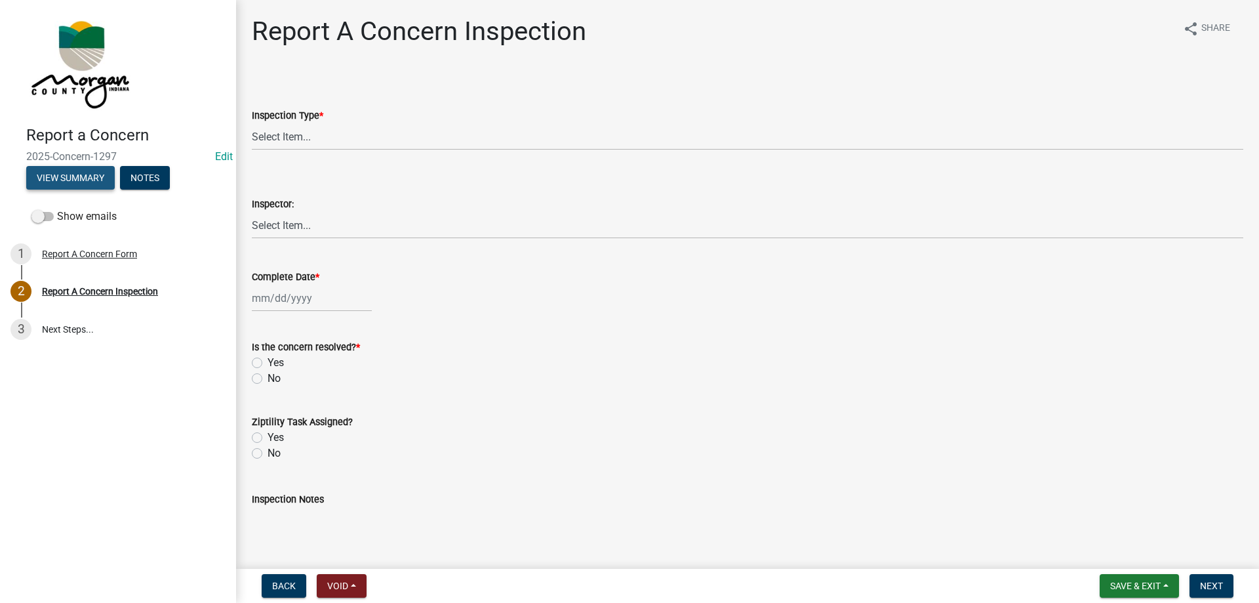
click at [45, 172] on button "View Summary" at bounding box center [70, 178] width 89 height 24
